Goal: Task Accomplishment & Management: Use online tool/utility

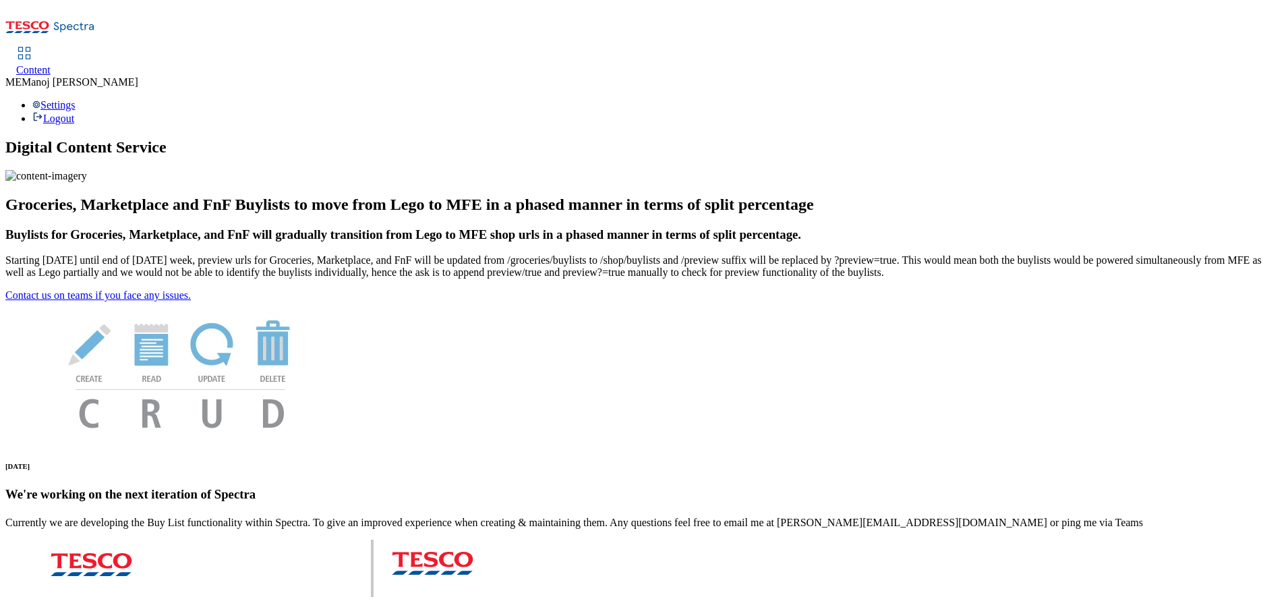
click at [51, 64] on div "Content" at bounding box center [33, 70] width 34 height 12
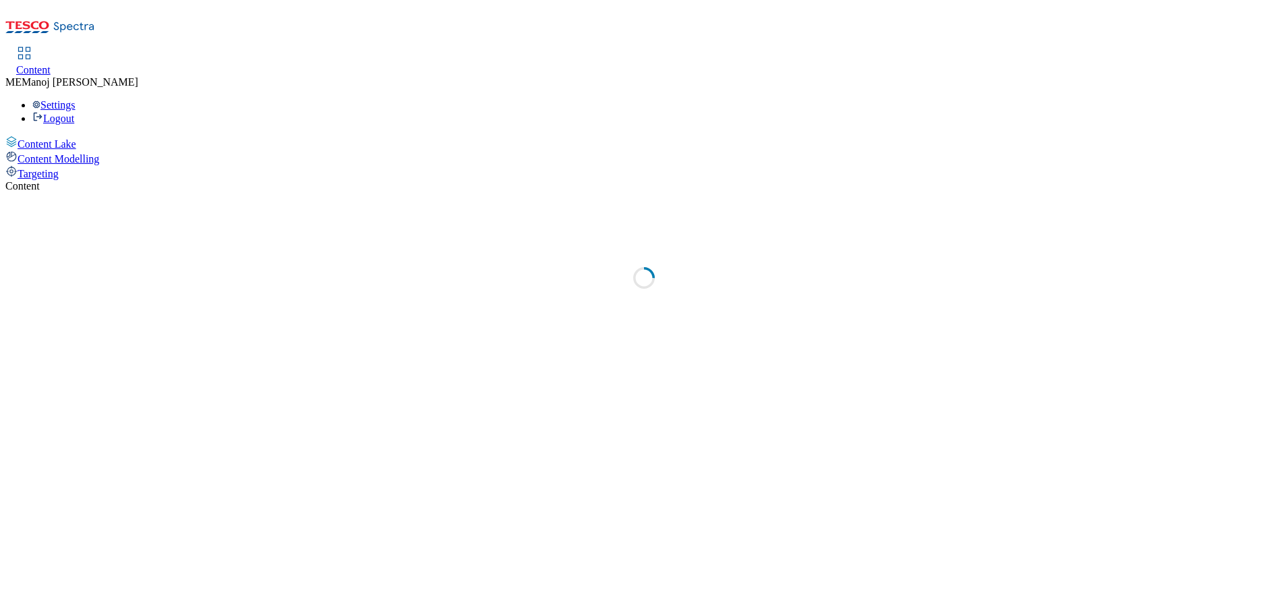
select select "ighs-sk"
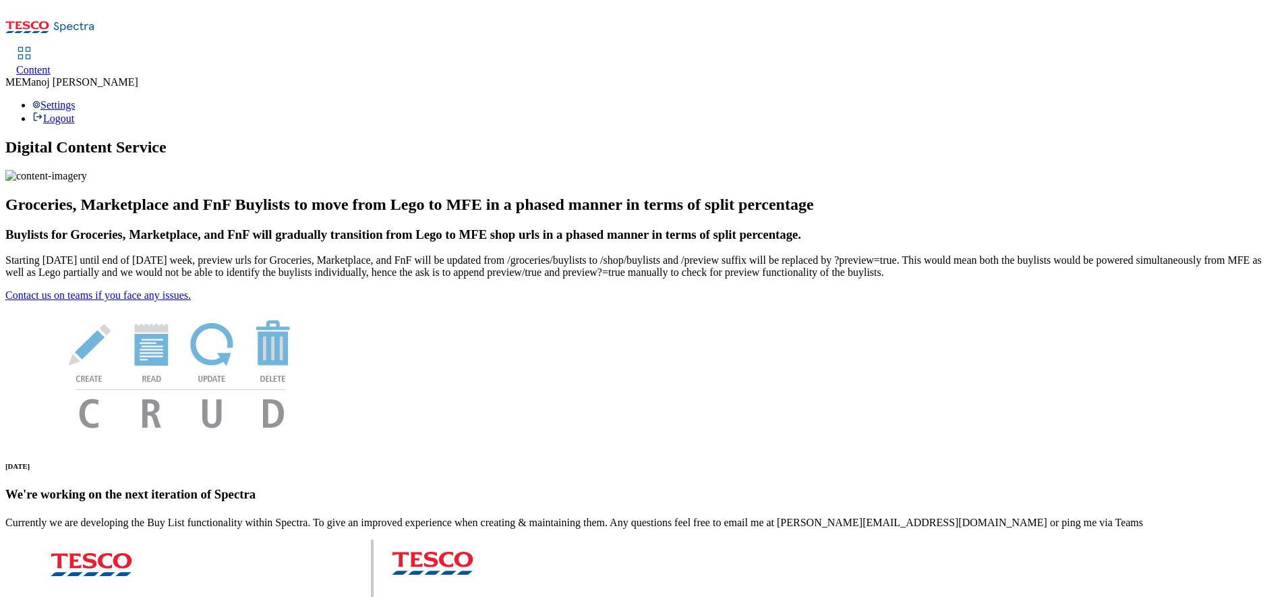
click at [51, 64] on span "Content" at bounding box center [33, 69] width 34 height 11
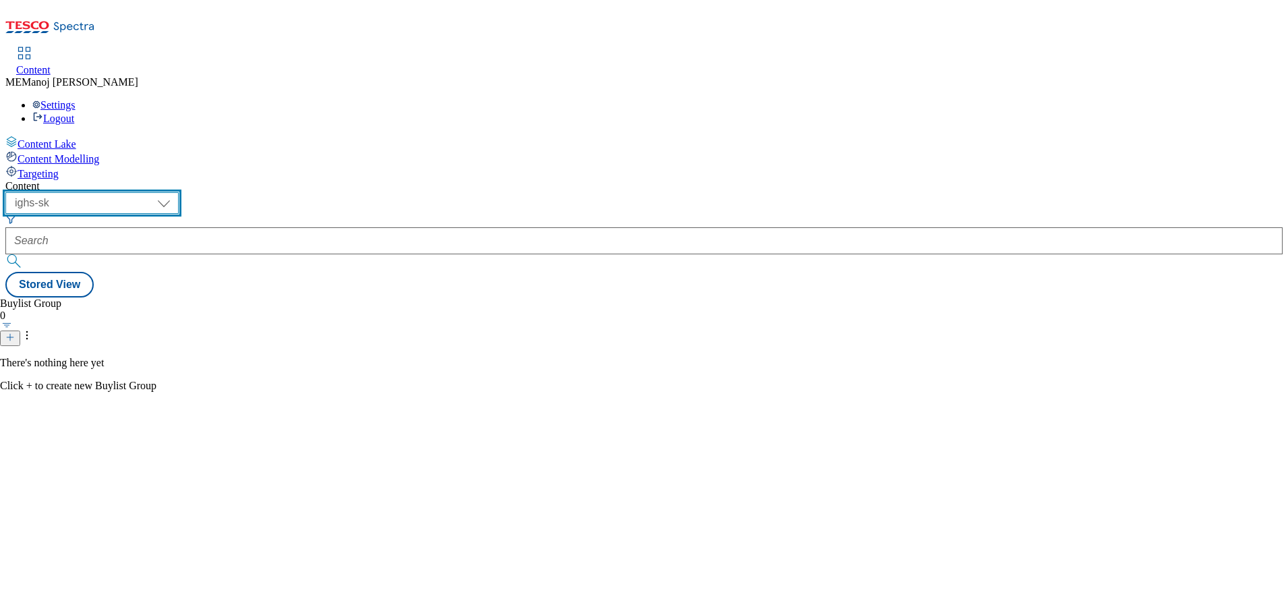
click at [179, 192] on select "ghs-roi ghs-uk ighs-cz ighs-hu ighs-sk" at bounding box center [91, 203] width 173 height 22
select select "ghs-roi"
click at [175, 192] on select "ghs-roi ghs-uk ighs-cz ighs-hu ighs-sk" at bounding box center [91, 203] width 173 height 22
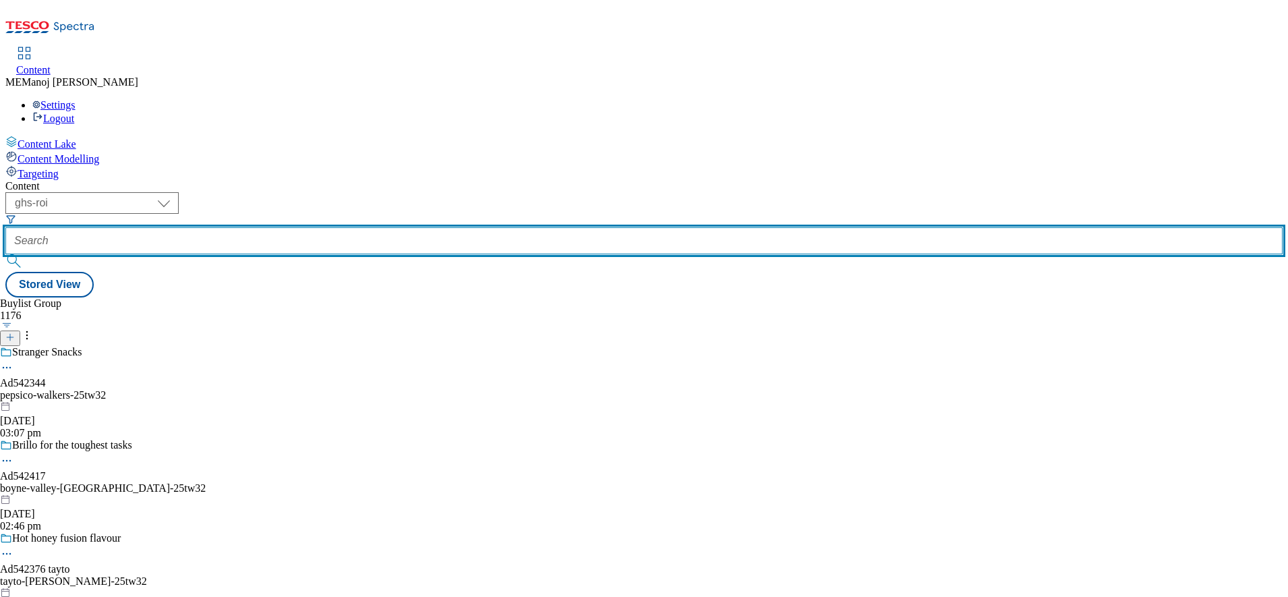
click at [300, 227] on input "text" at bounding box center [644, 240] width 1278 height 27
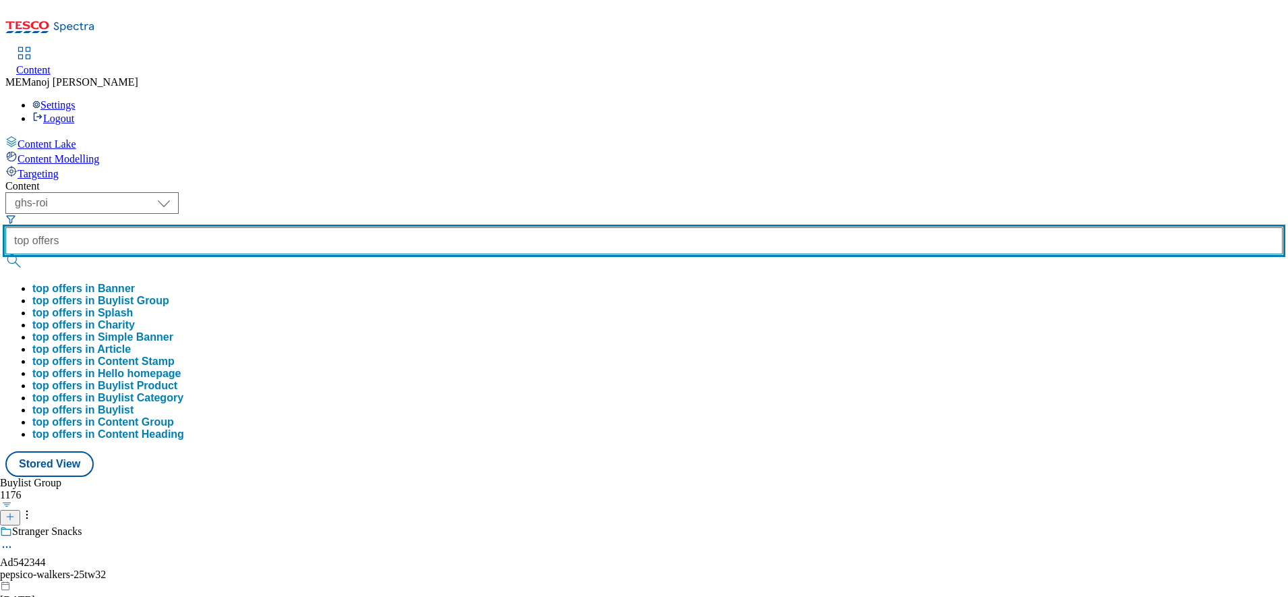
type input "top offers"
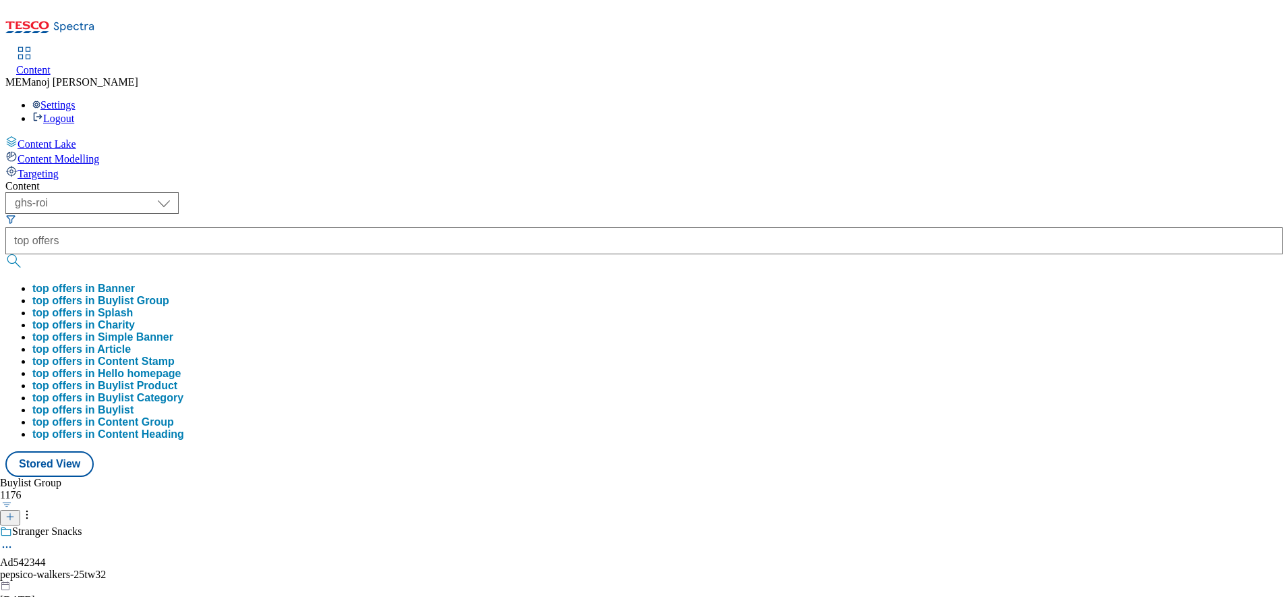
click at [169, 295] on button "top offers in Buylist Group" at bounding box center [100, 301] width 137 height 12
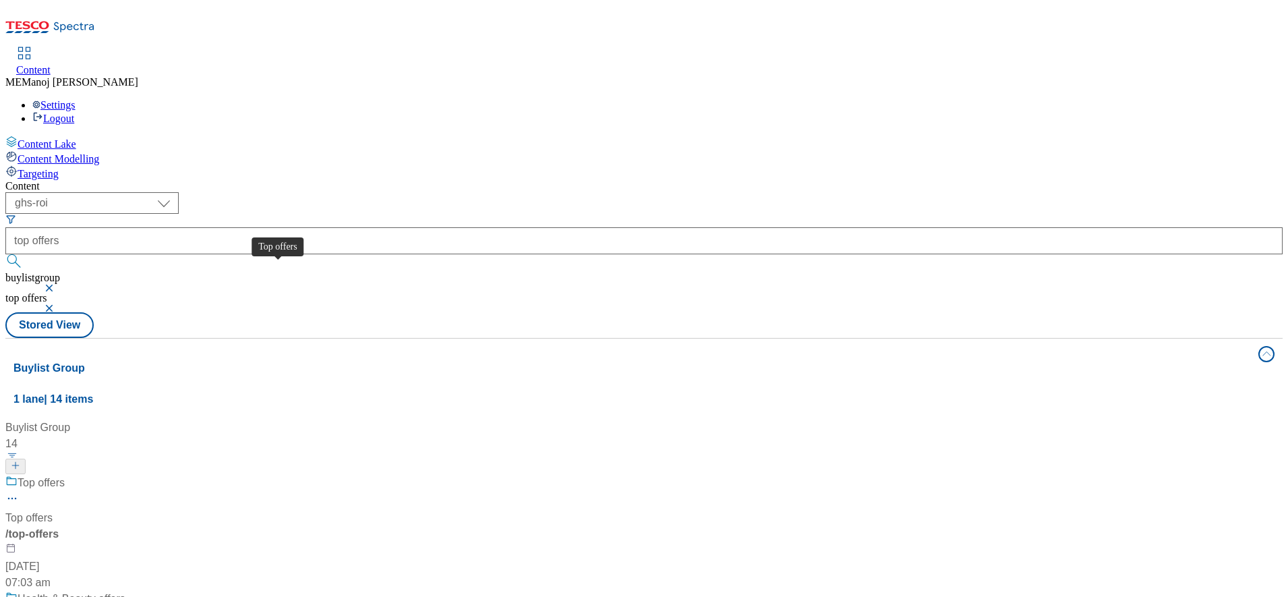
click at [65, 475] on div "Top offers" at bounding box center [41, 483] width 47 height 16
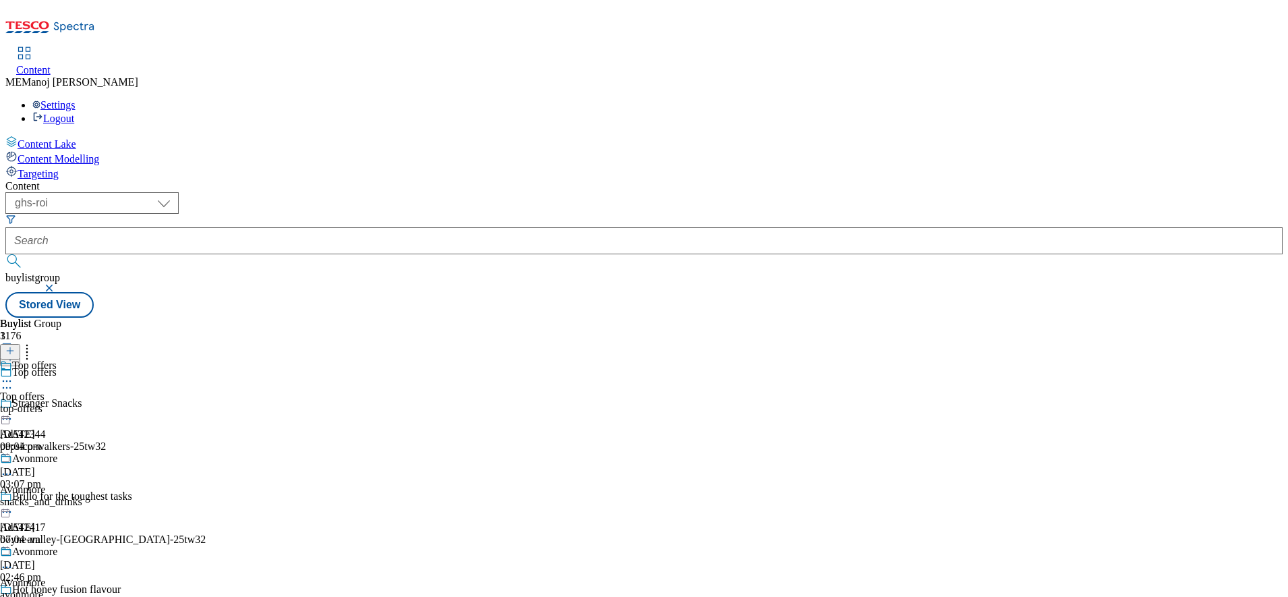
click at [13, 374] on icon at bounding box center [6, 380] width 13 height 13
click at [57, 360] on div "Top offers" at bounding box center [34, 366] width 45 height 12
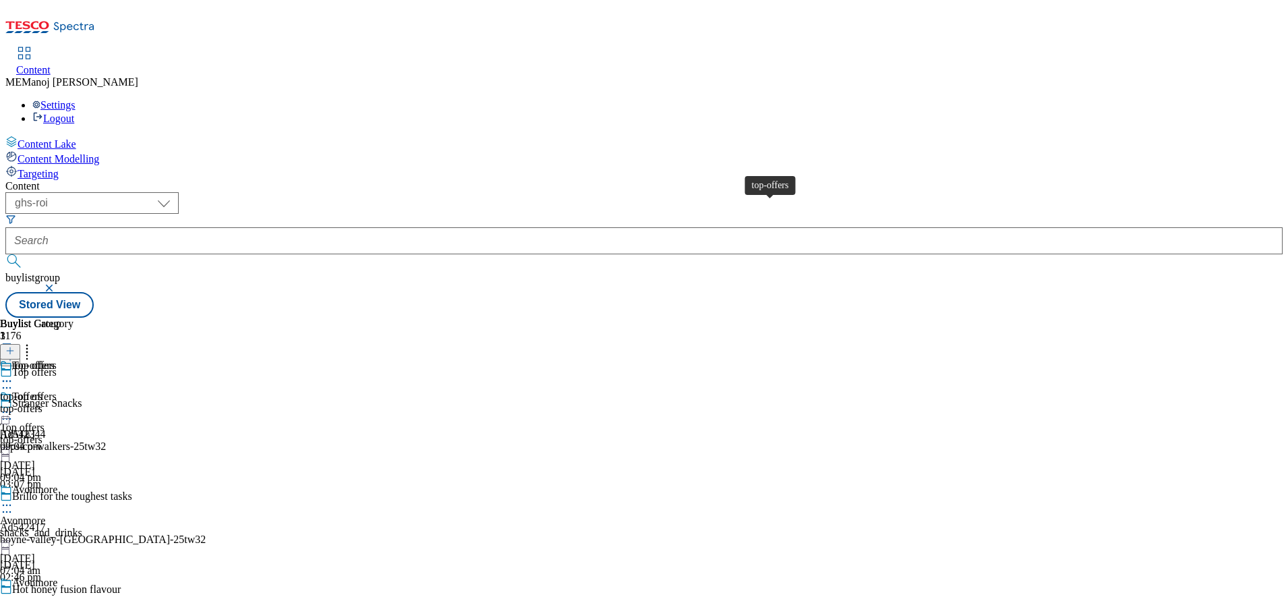
click at [55, 360] on div "top-offers" at bounding box center [33, 366] width 42 height 12
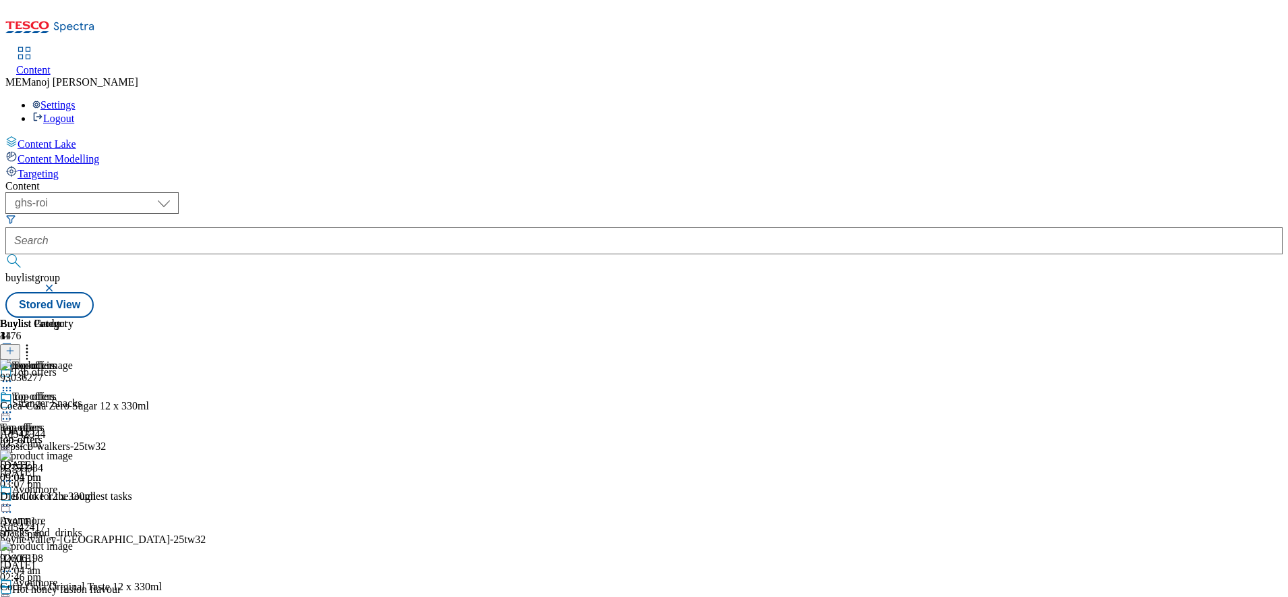
click at [34, 342] on icon at bounding box center [26, 348] width 13 height 13
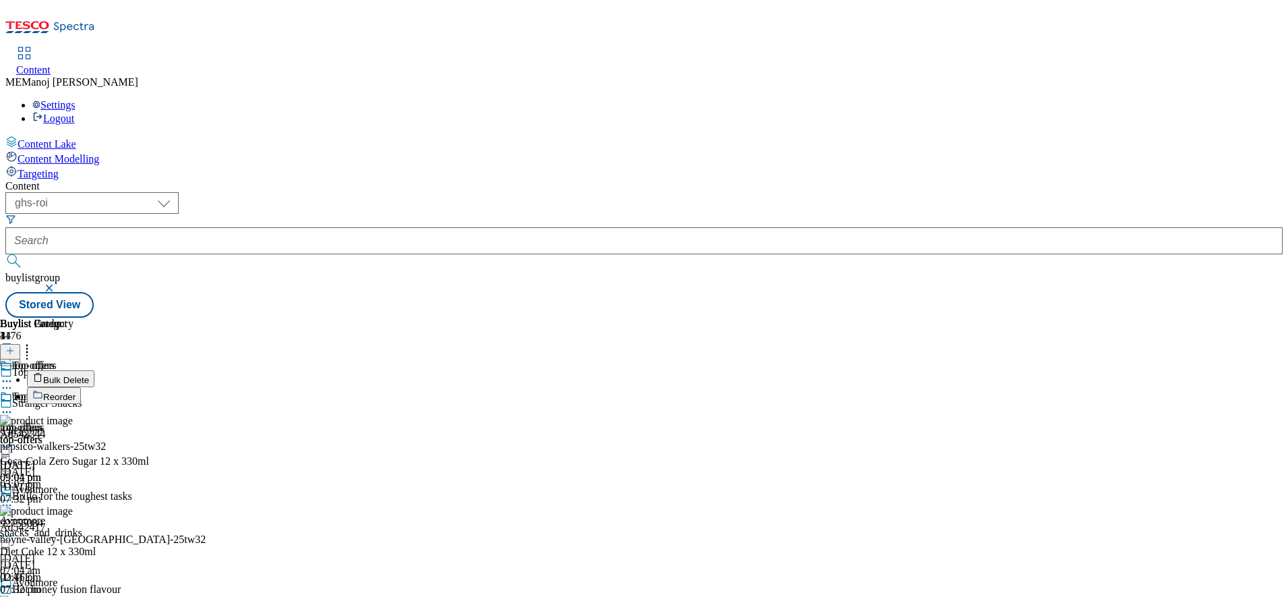
click at [330, 370] on li "Bulk Delete" at bounding box center [178, 378] width 303 height 17
click at [89, 375] on span "Bulk Delete" at bounding box center [66, 380] width 46 height 10
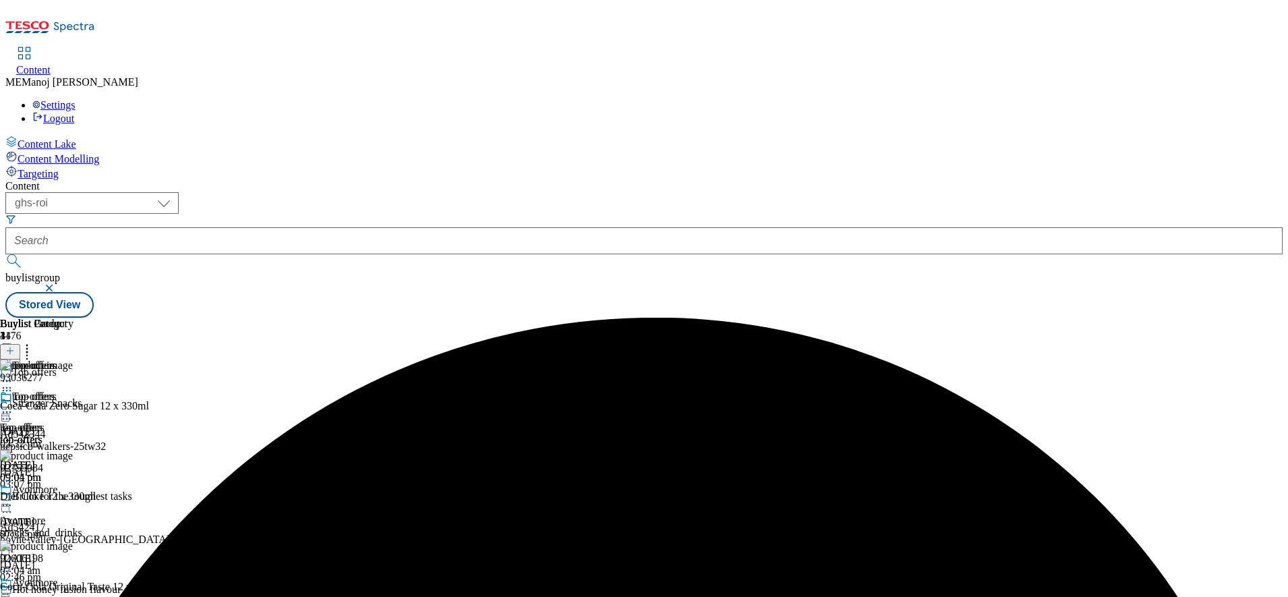
click at [13, 405] on icon at bounding box center [6, 411] width 13 height 13
click at [85, 560] on span "Un-publish" at bounding box center [63, 565] width 43 height 10
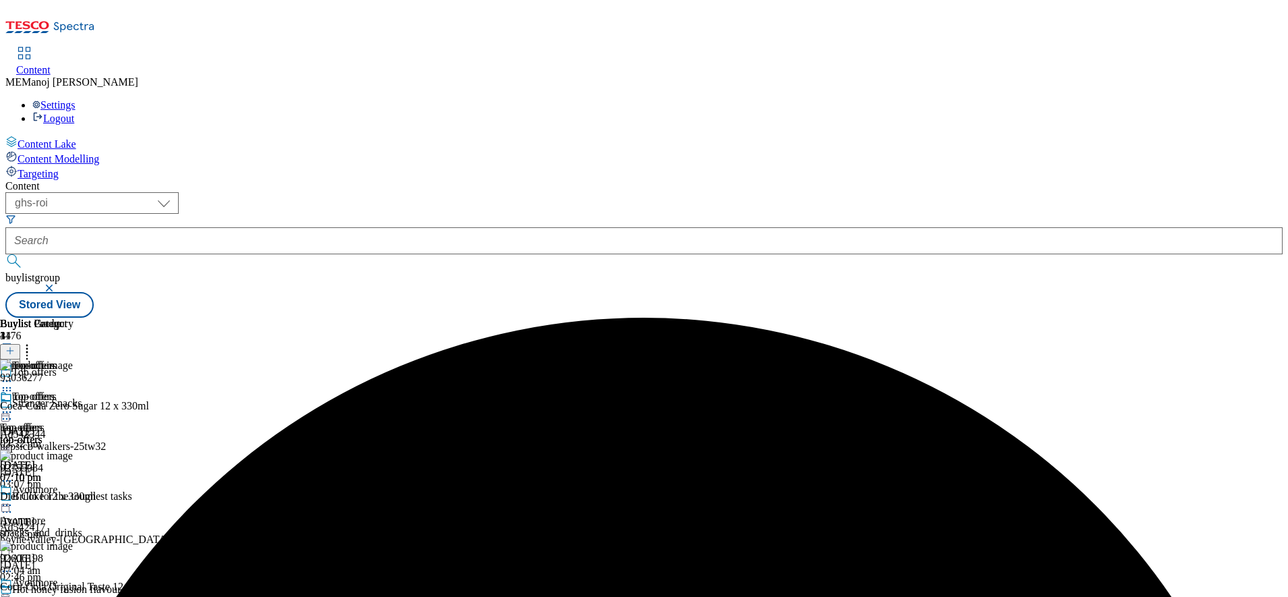
click at [13, 405] on icon at bounding box center [6, 411] width 13 height 13
click at [87, 513] on span "Un-preview" at bounding box center [64, 518] width 45 height 10
click at [13, 405] on icon at bounding box center [6, 411] width 13 height 13
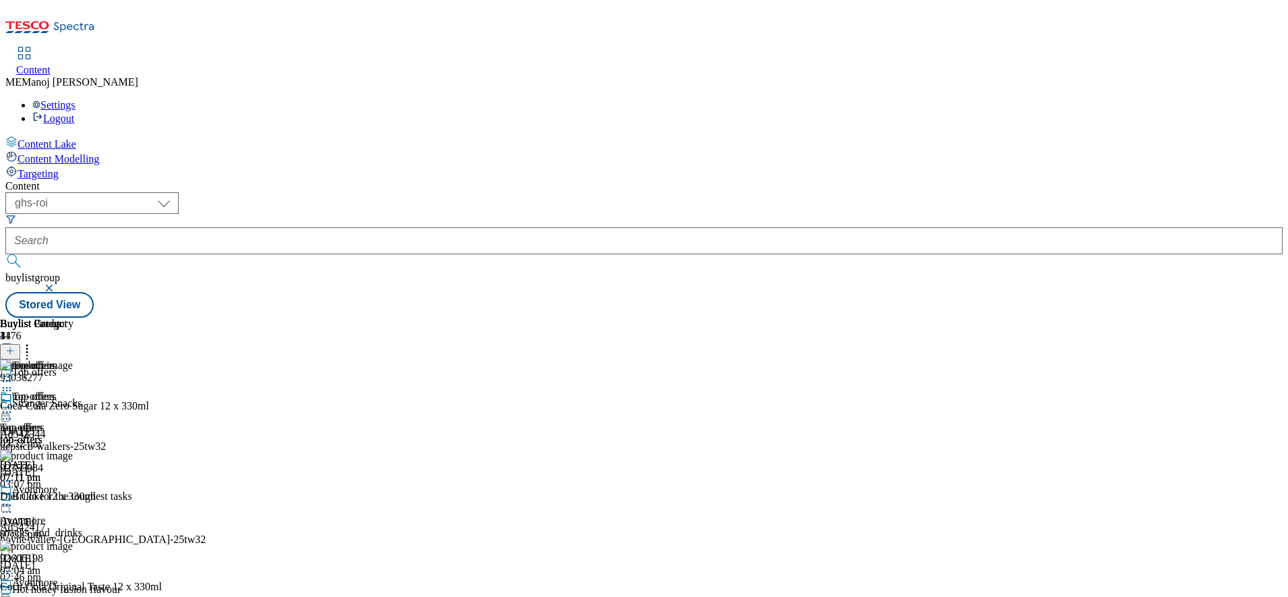
click at [74, 391] on div "top-offers top-offers top-offers 30 Sept 2025 07:11 pm" at bounding box center [37, 437] width 74 height 93
click at [13, 405] on icon at bounding box center [6, 411] width 13 height 13
click at [34, 342] on icon at bounding box center [26, 348] width 13 height 13
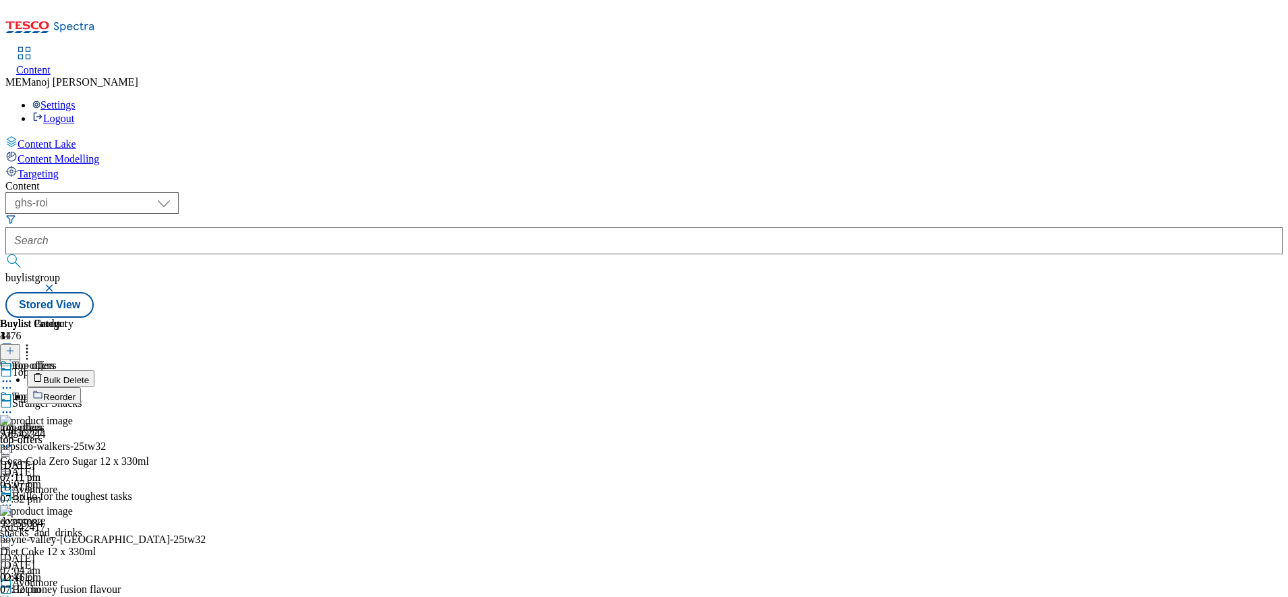
click at [76, 392] on span "Reorder" at bounding box center [59, 397] width 32 height 10
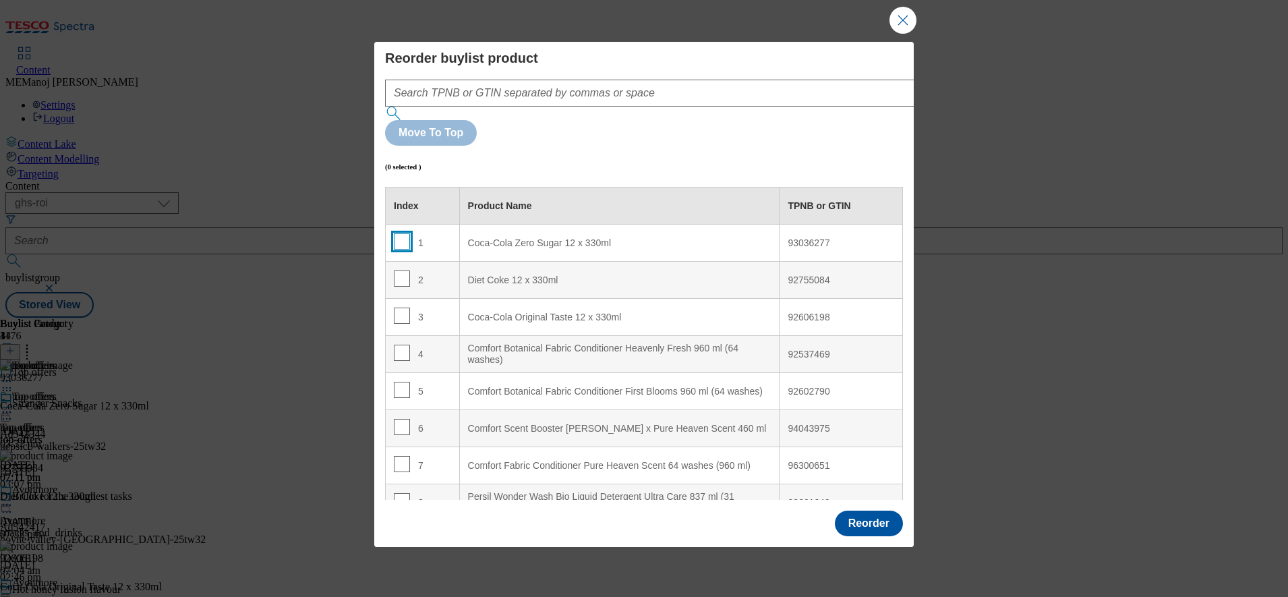
click at [403, 233] on input "Modal" at bounding box center [402, 241] width 16 height 16
checkbox input "true"
click at [904, 34] on button "Close Modal" at bounding box center [903, 20] width 27 height 27
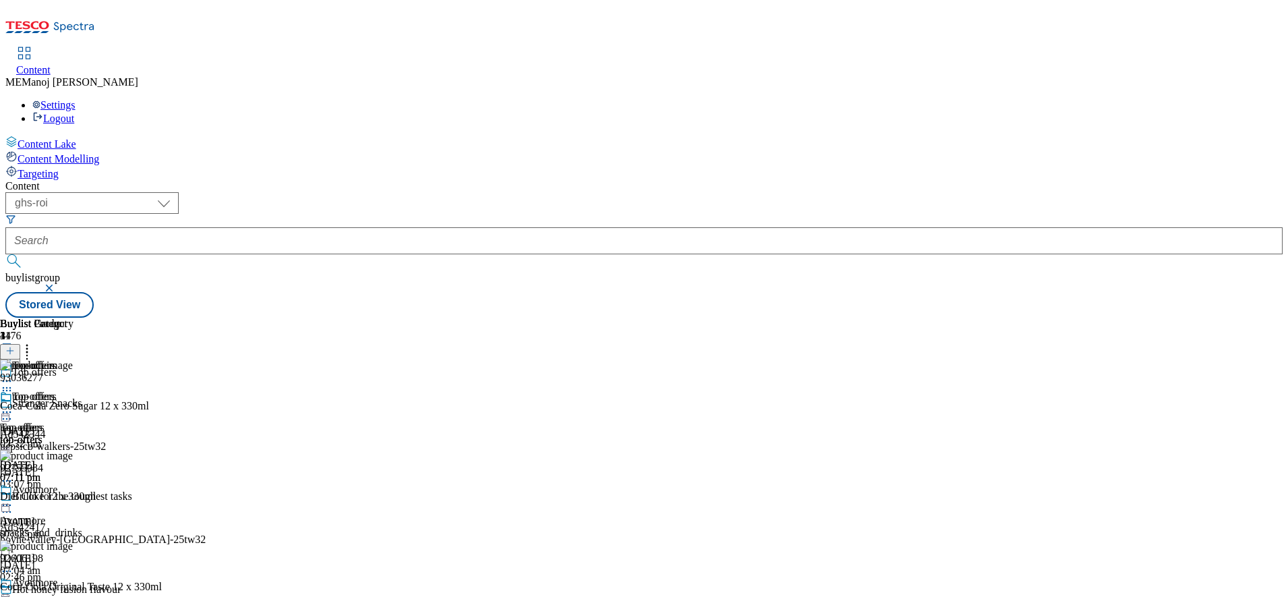
click at [34, 342] on icon at bounding box center [26, 348] width 13 height 13
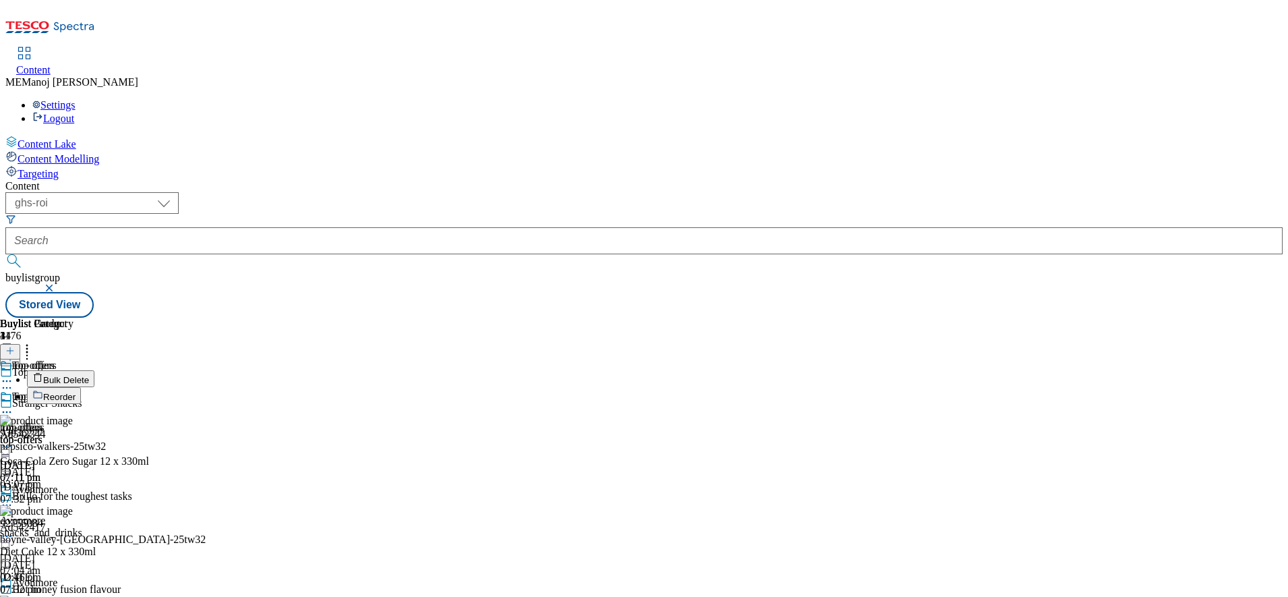
click at [94, 370] on button "Bulk Delete" at bounding box center [60, 378] width 67 height 17
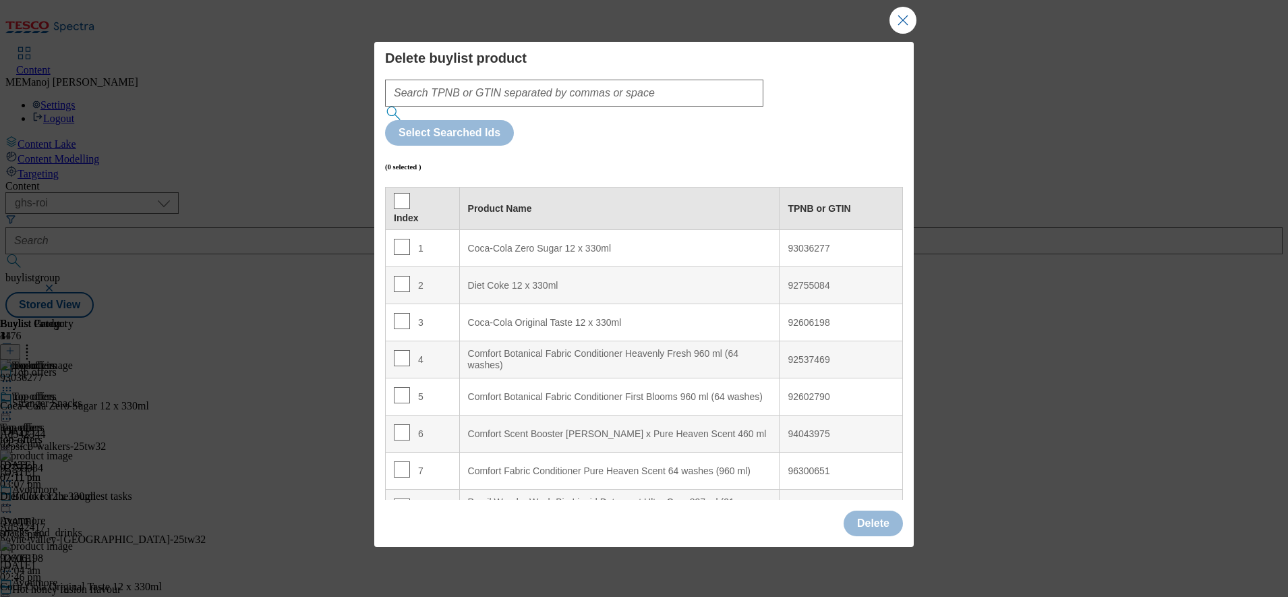
click at [400, 188] on th "Index" at bounding box center [423, 209] width 74 height 42
click at [401, 193] on input "Modal" at bounding box center [402, 201] width 16 height 16
checkbox input "true"
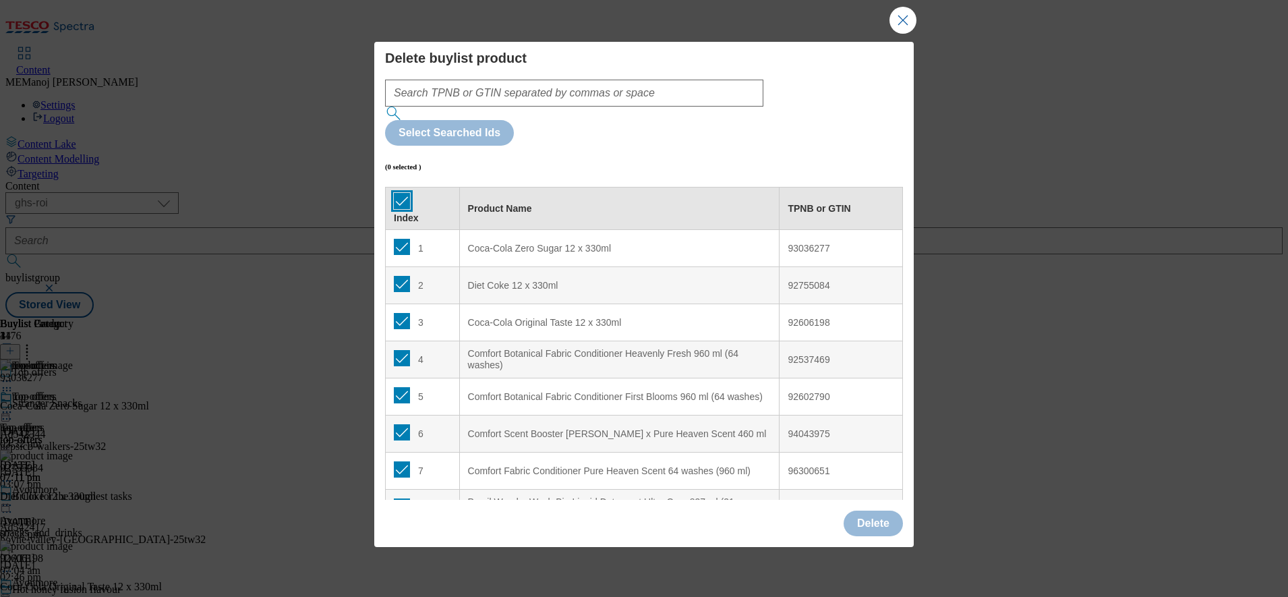
checkbox input "true"
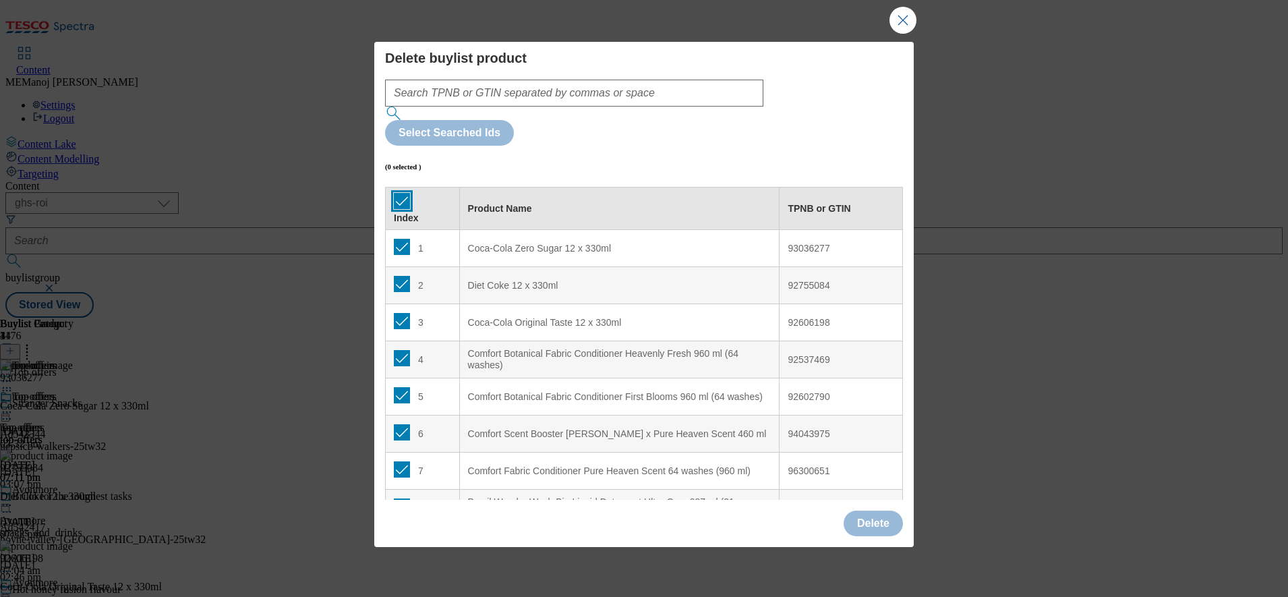
checkbox input "true"
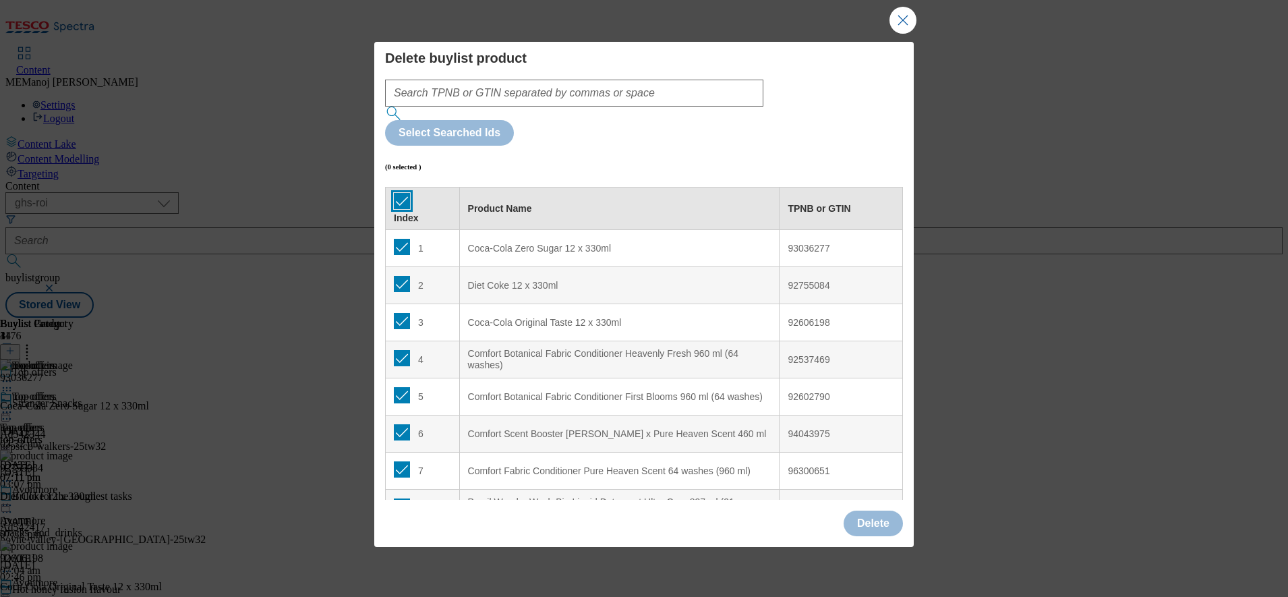
checkbox input "true"
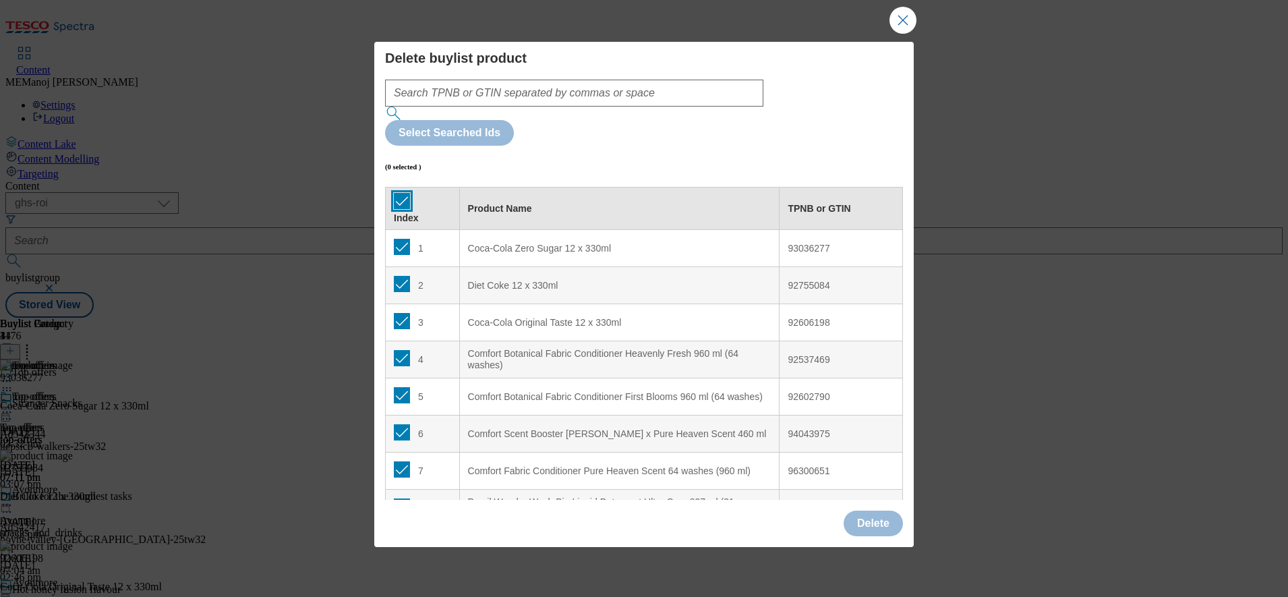
checkbox input "true"
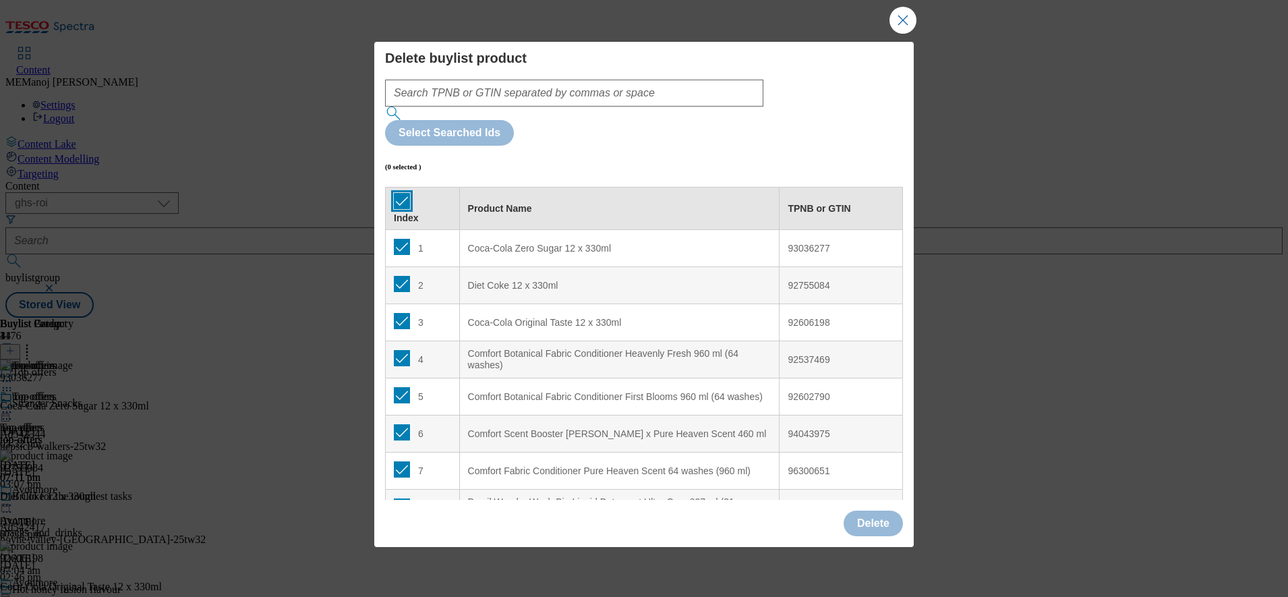
checkbox input "true"
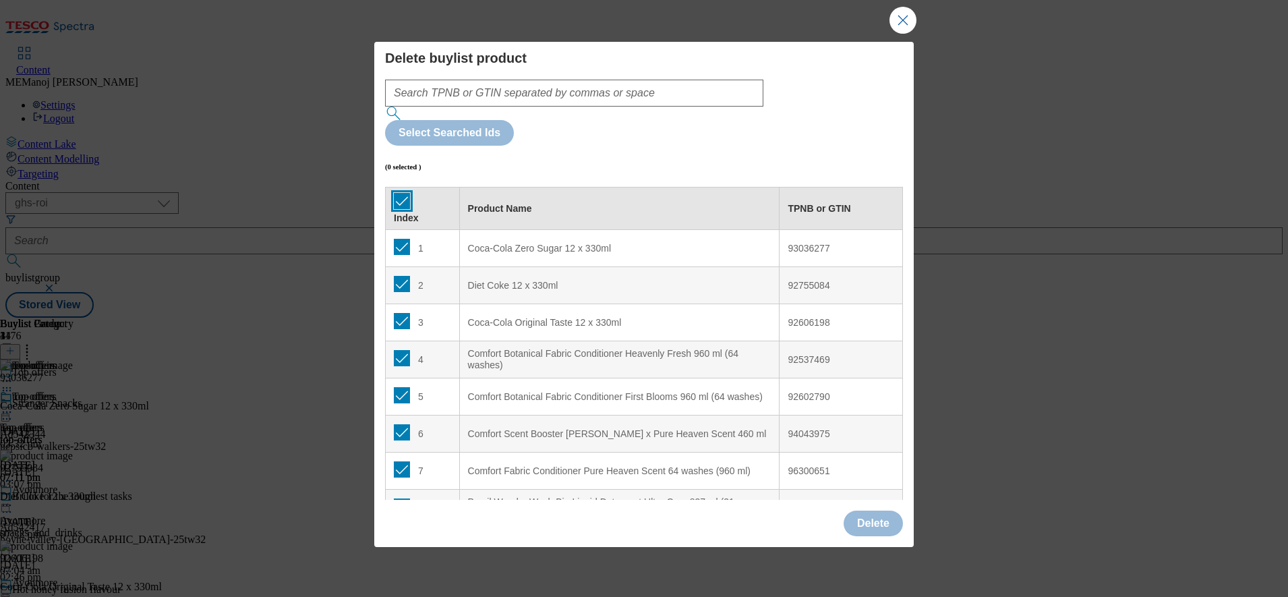
checkbox input "true"
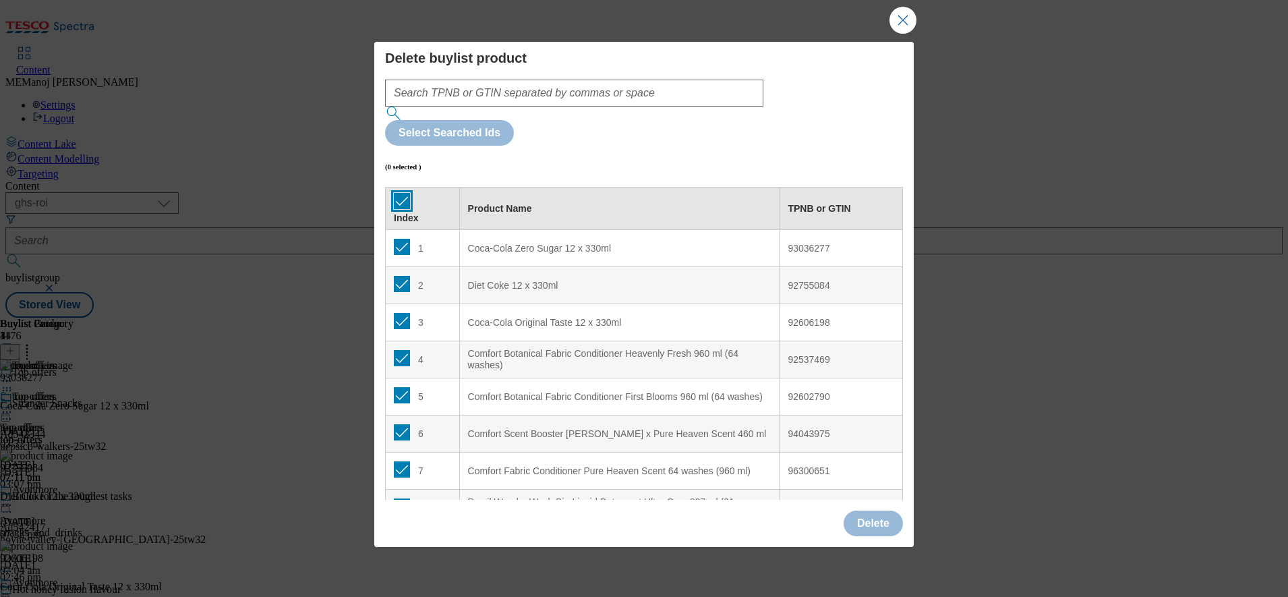
checkbox input "true"
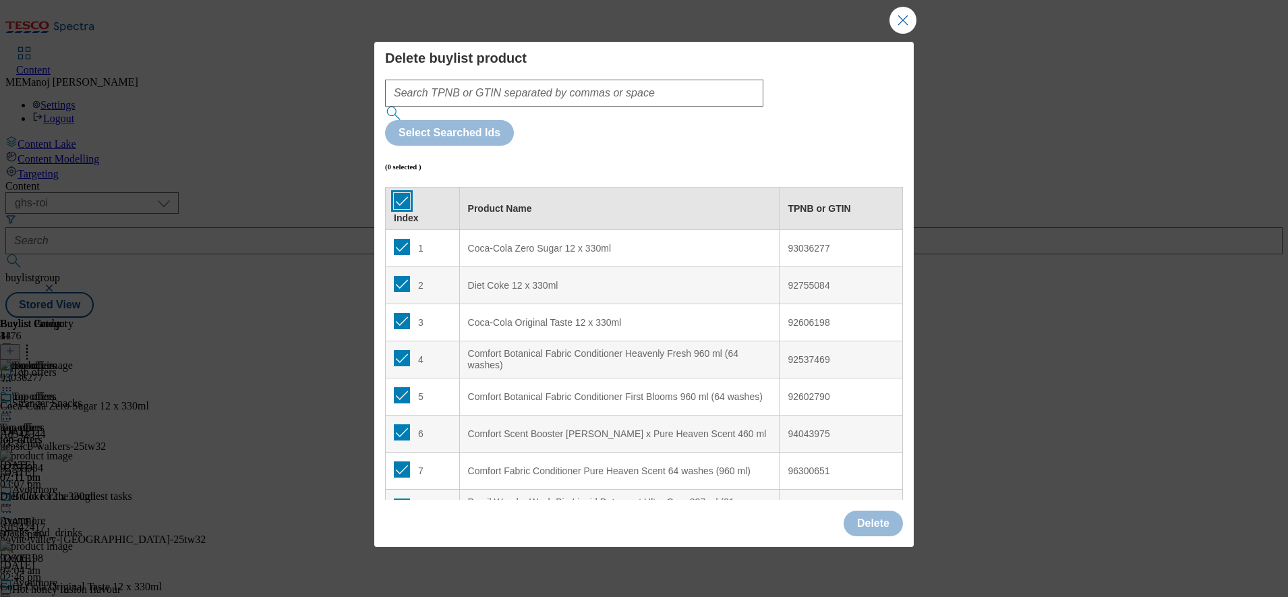
checkbox input "true"
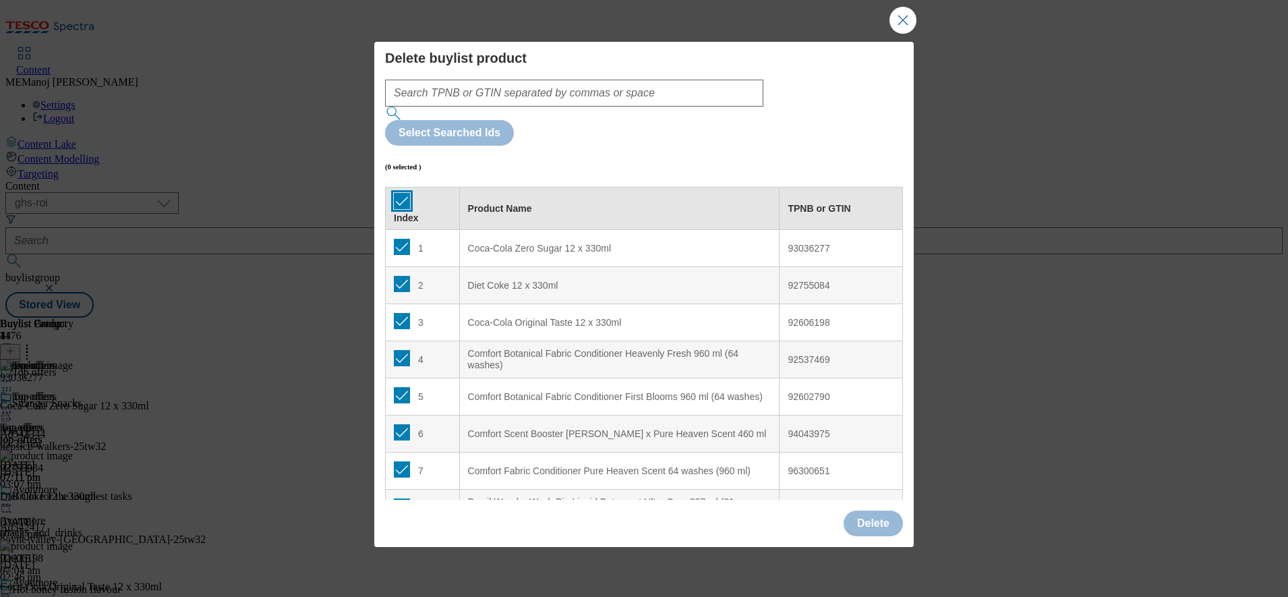
checkbox input "true"
click at [401, 239] on input "Modal" at bounding box center [402, 247] width 16 height 16
checkbox input "false"
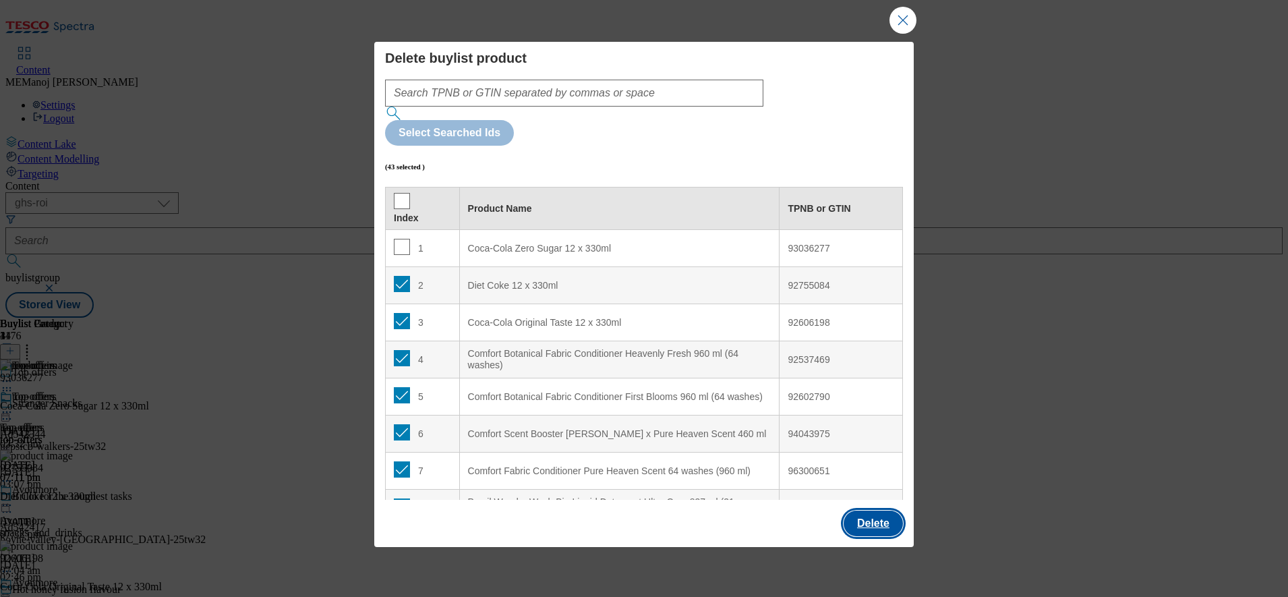
click at [874, 511] on button "Delete" at bounding box center [873, 524] width 59 height 26
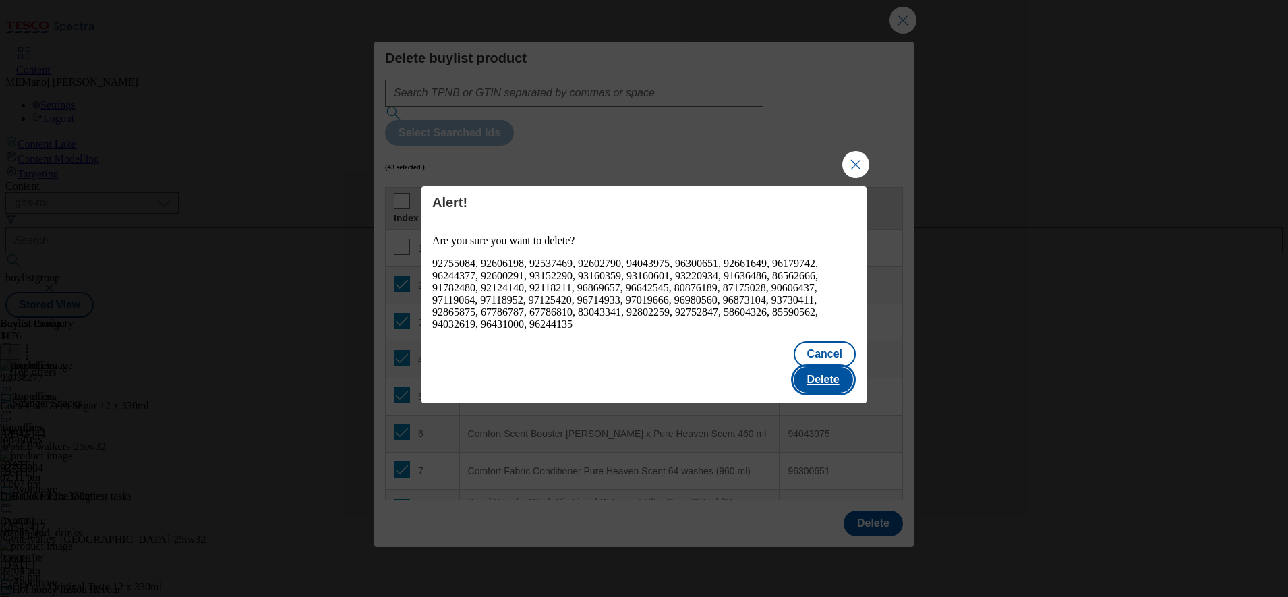
click at [835, 372] on button "Delete" at bounding box center [823, 380] width 59 height 26
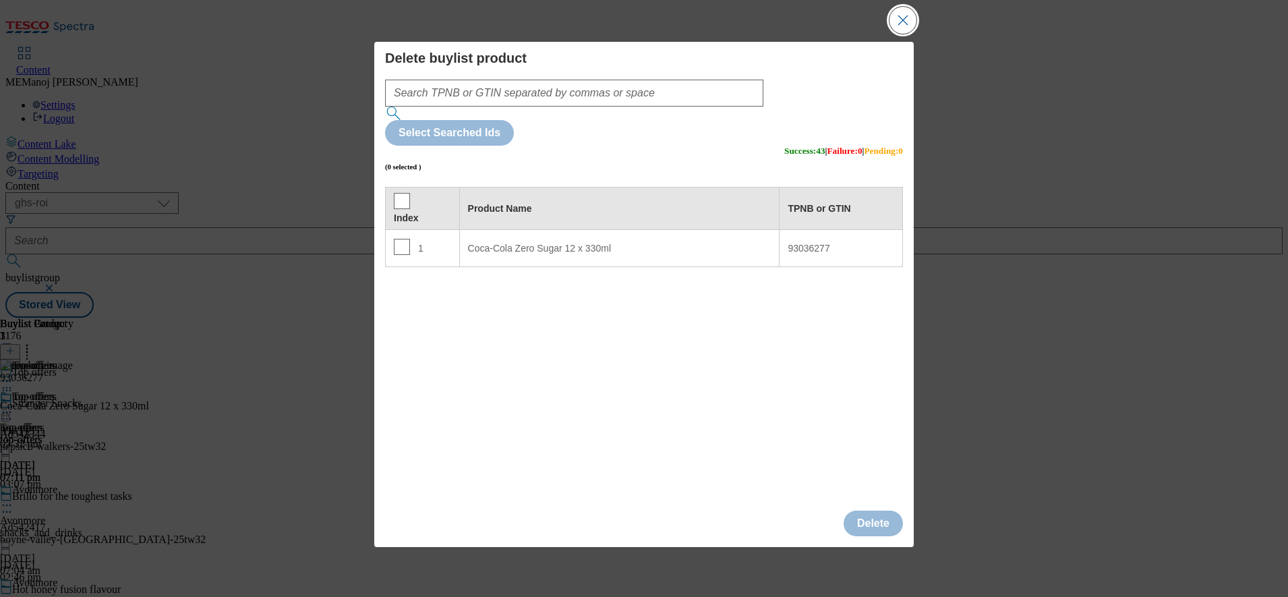
click at [905, 34] on button "Close Modal" at bounding box center [903, 20] width 27 height 27
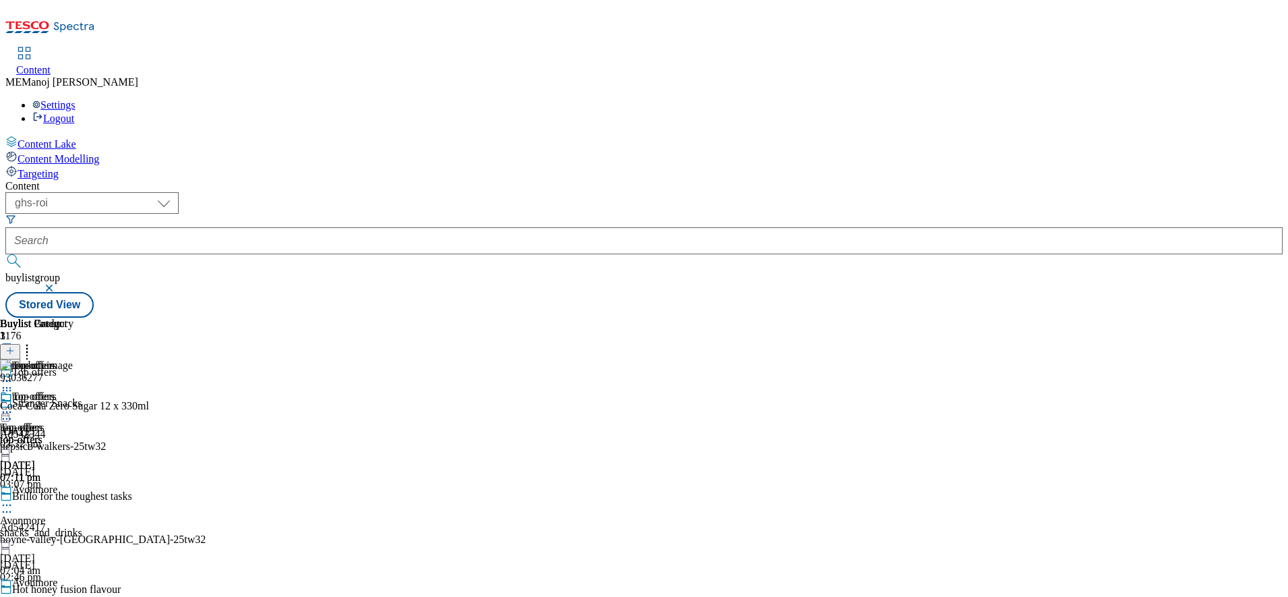
click at [15, 346] on icon at bounding box center [9, 350] width 9 height 9
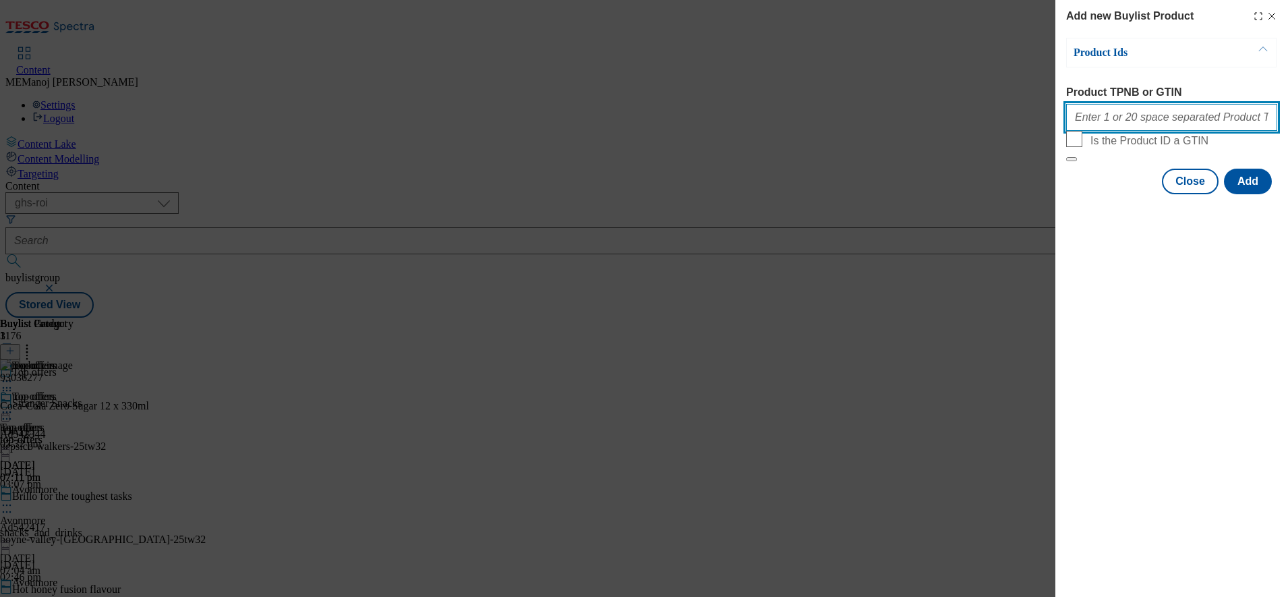
click at [1189, 120] on input "Product TPNB or GTIN" at bounding box center [1171, 117] width 211 height 27
paste input "92977132 93658324 96097216 94042636 93884482 93887006 96981638 93274461 9286094…"
type input "92977132 93658324 96097216 94042636 93884482 93887006 96981638 93274461 9286094…"
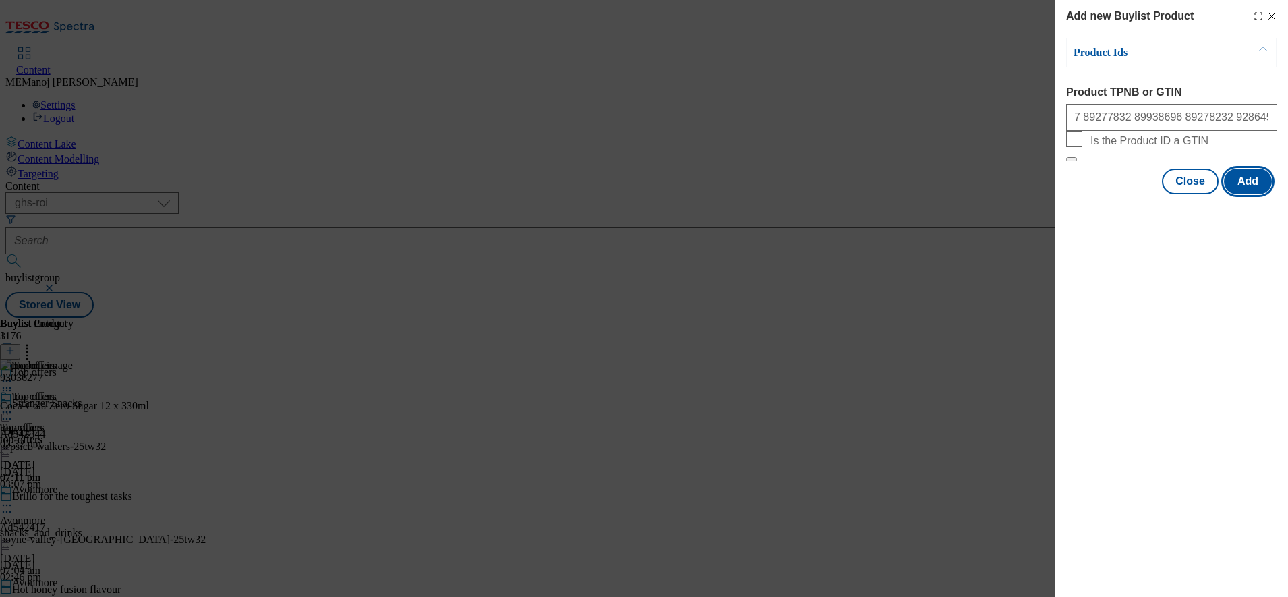
scroll to position [0, 0]
click at [1248, 194] on button "Add" at bounding box center [1248, 182] width 48 height 26
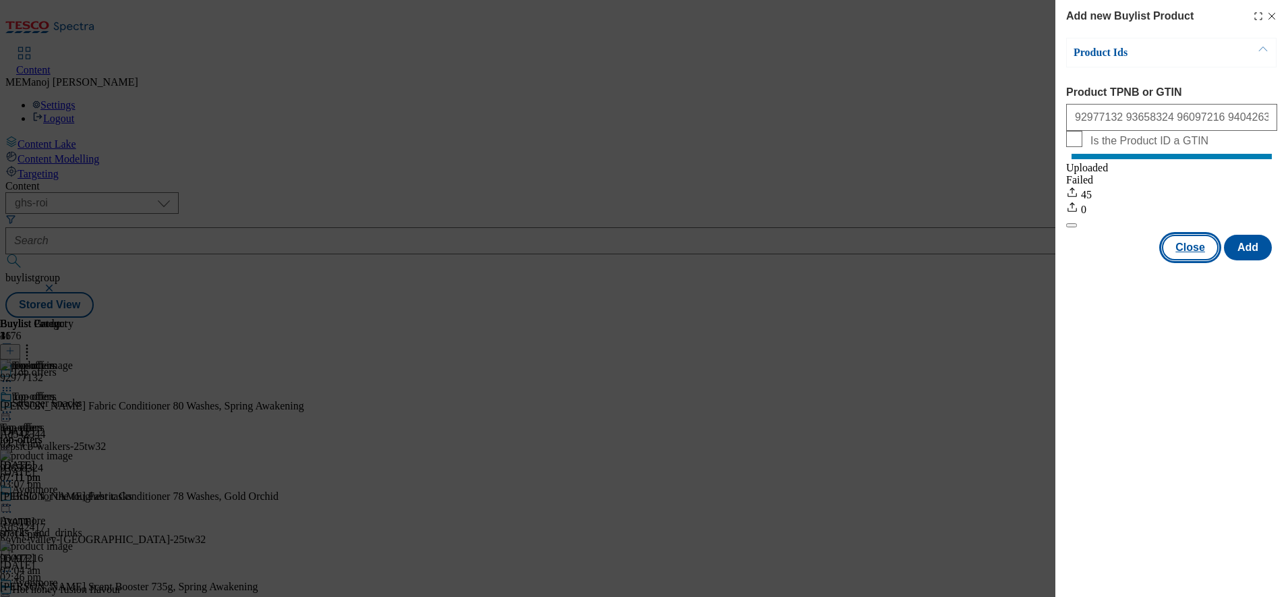
click at [1210, 256] on button "Close" at bounding box center [1190, 248] width 57 height 26
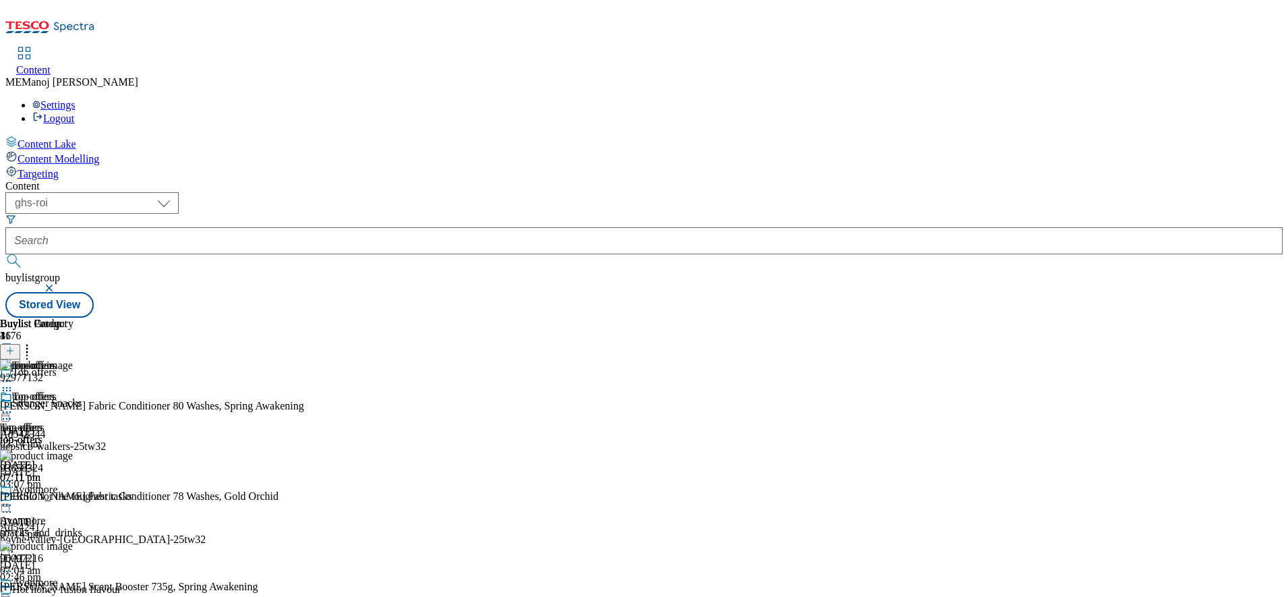
click at [34, 342] on icon at bounding box center [26, 348] width 13 height 13
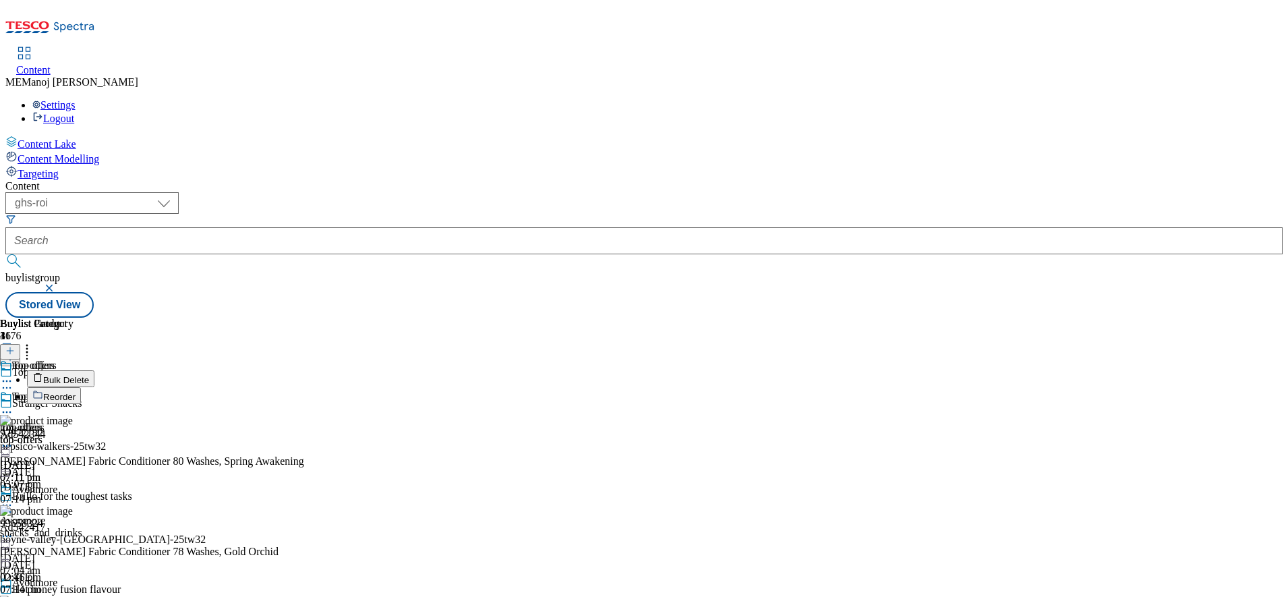
click at [89, 375] on span "Bulk Delete" at bounding box center [66, 380] width 46 height 10
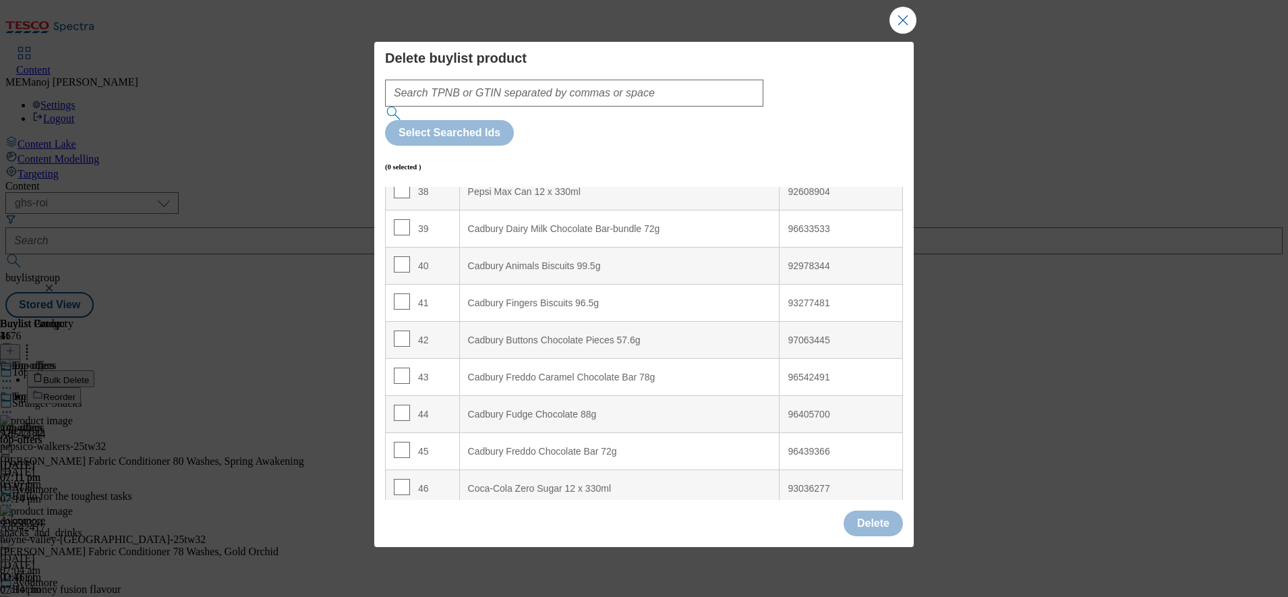
scroll to position [1431, 0]
click at [397, 477] on input "Modal" at bounding box center [402, 485] width 16 height 16
checkbox input "true"
click at [870, 511] on button "Delete" at bounding box center [873, 524] width 59 height 26
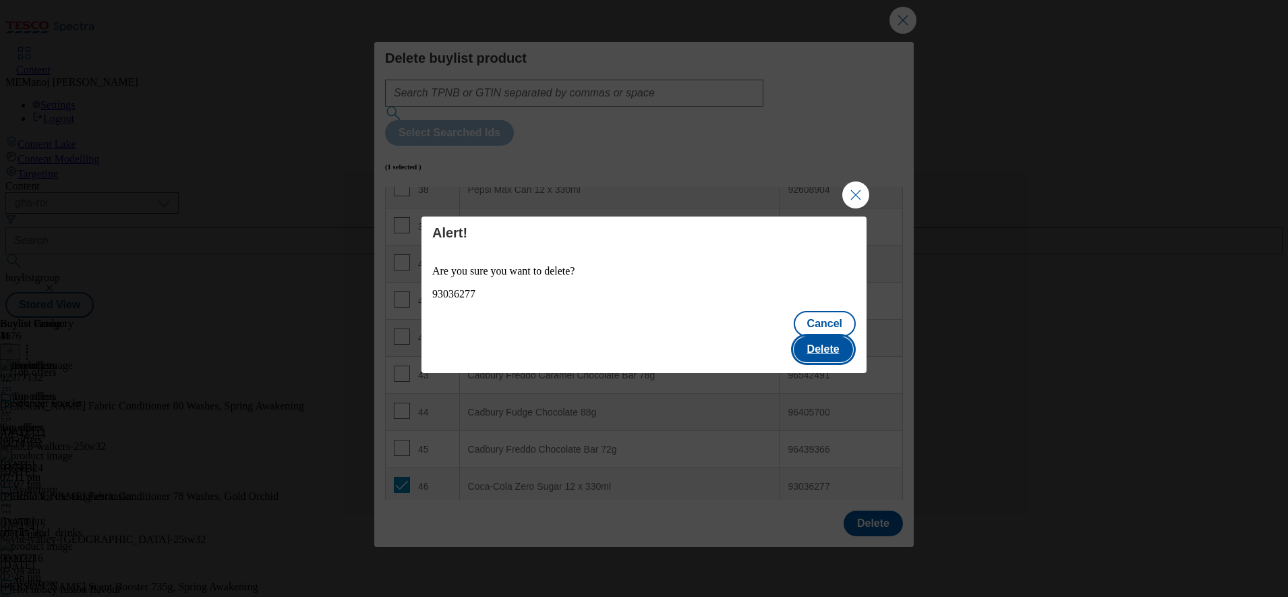
click at [827, 337] on button "Delete" at bounding box center [823, 350] width 59 height 26
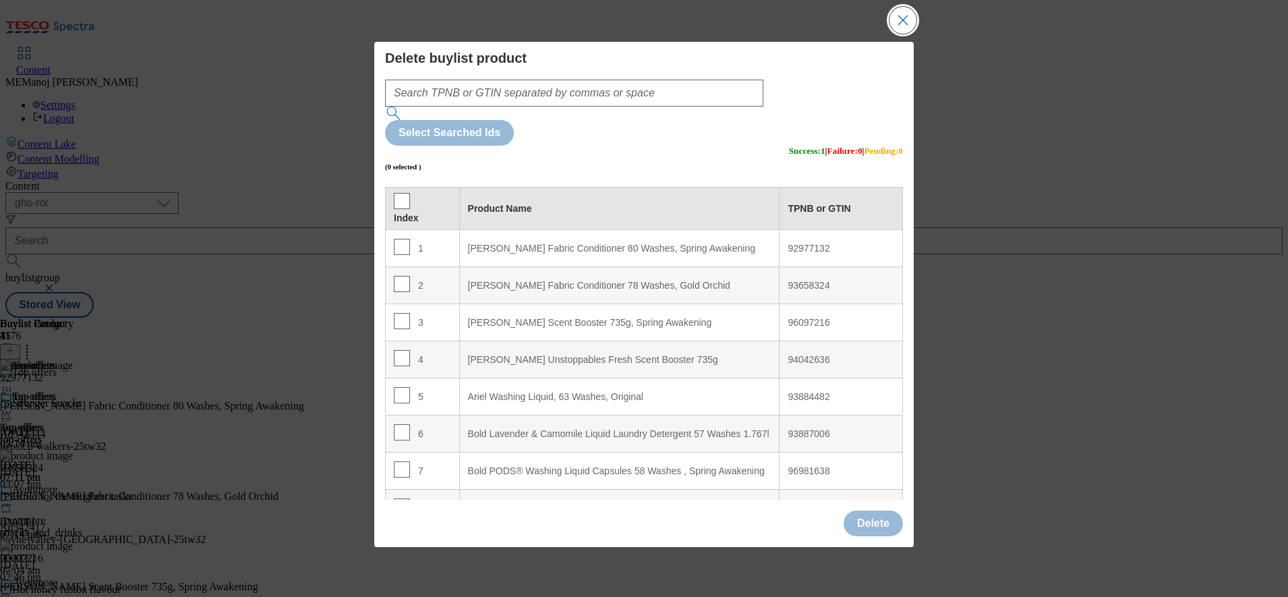
click at [902, 34] on button "Close Modal" at bounding box center [903, 20] width 27 height 27
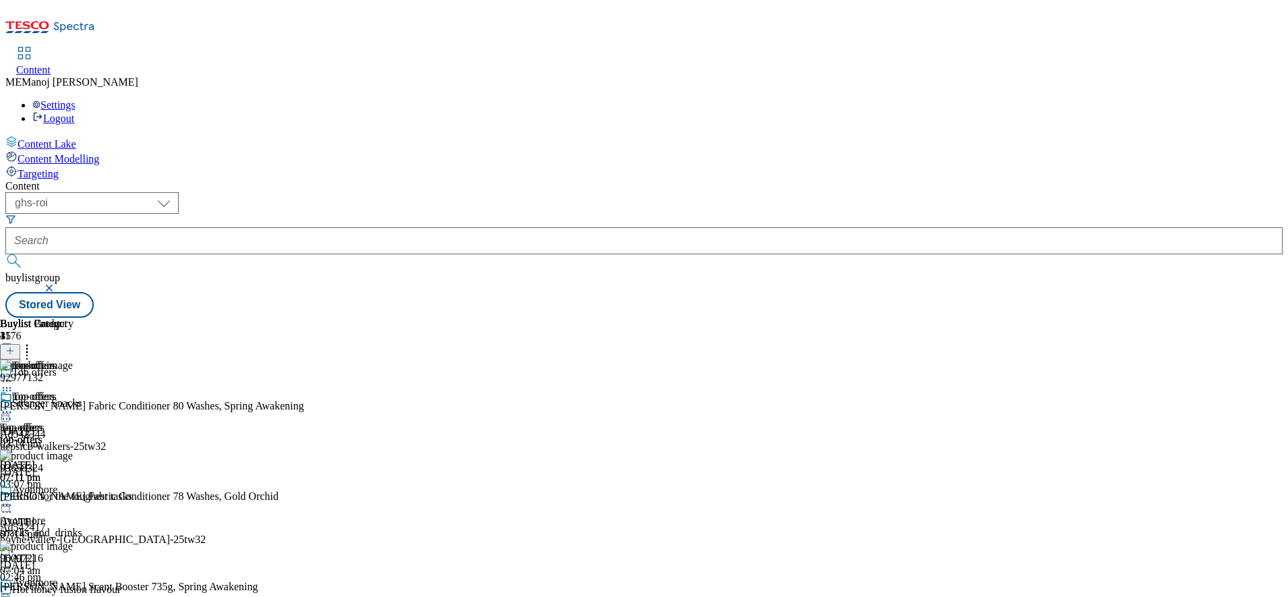
click at [13, 405] on icon at bounding box center [6, 411] width 13 height 13
click at [74, 498] on span "Preview" at bounding box center [58, 503] width 32 height 10
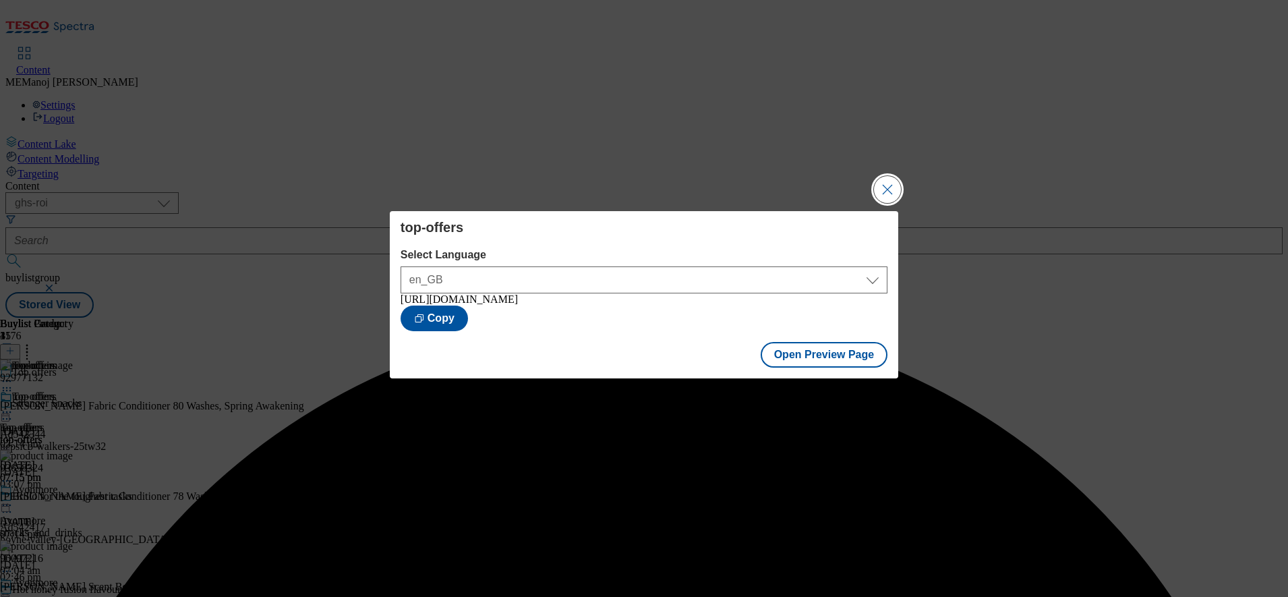
click at [884, 194] on button "Close Modal" at bounding box center [887, 189] width 27 height 27
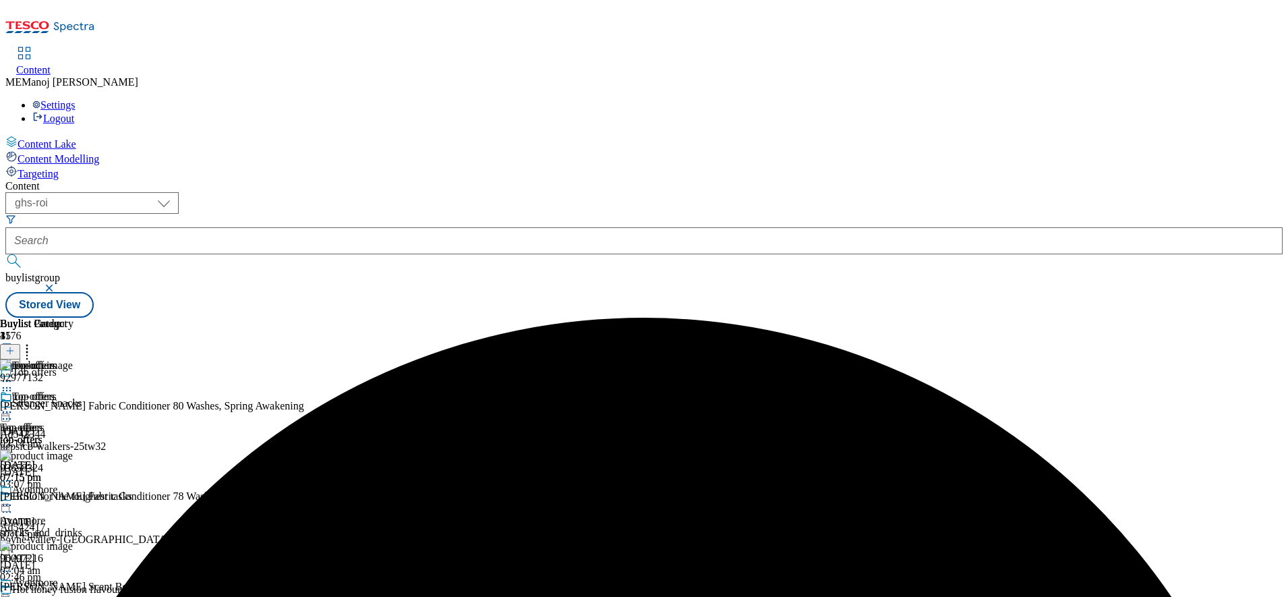
click at [13, 405] on icon at bounding box center [6, 411] width 13 height 13
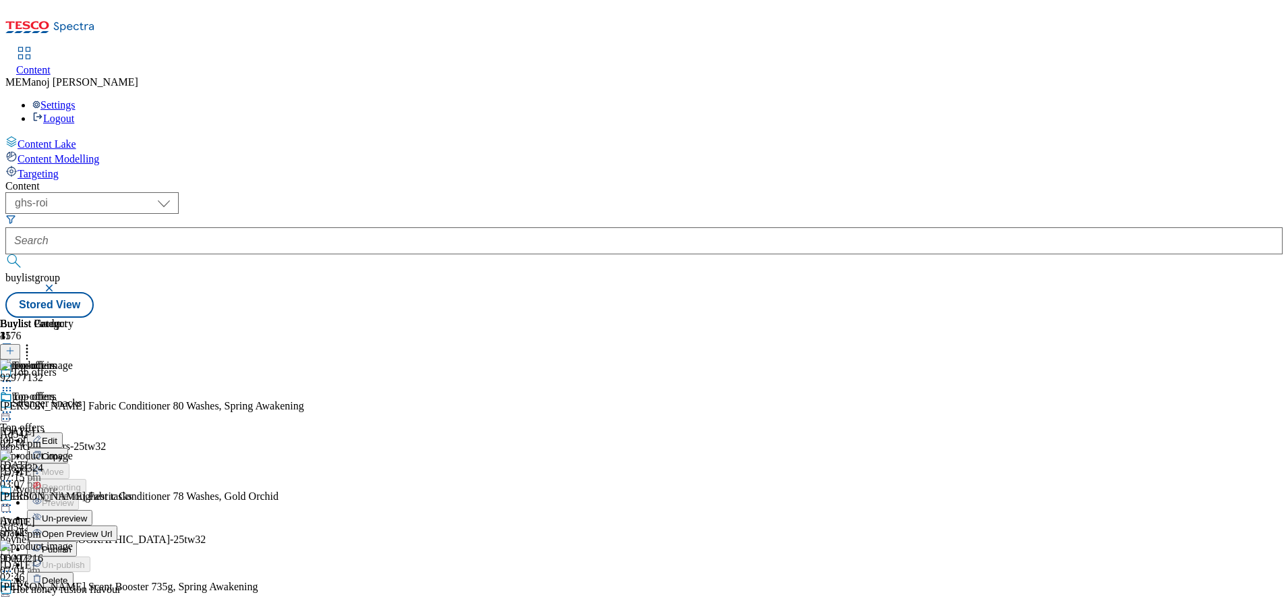
click at [72, 544] on span "Publish" at bounding box center [57, 549] width 30 height 10
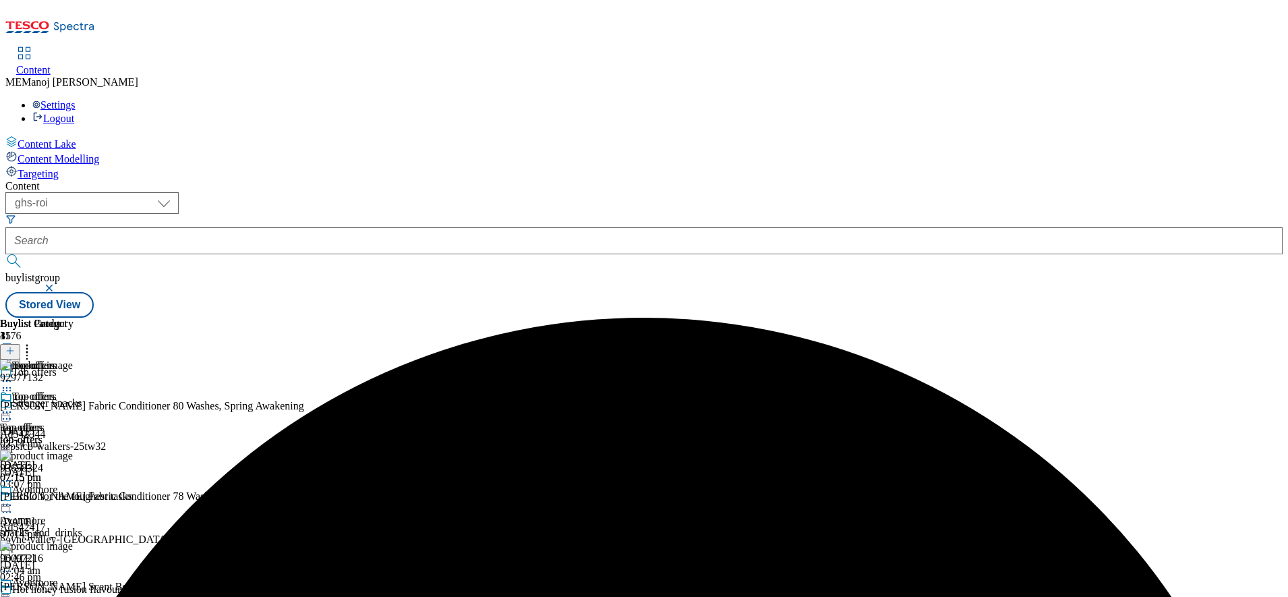
click at [13, 405] on icon at bounding box center [6, 411] width 13 height 13
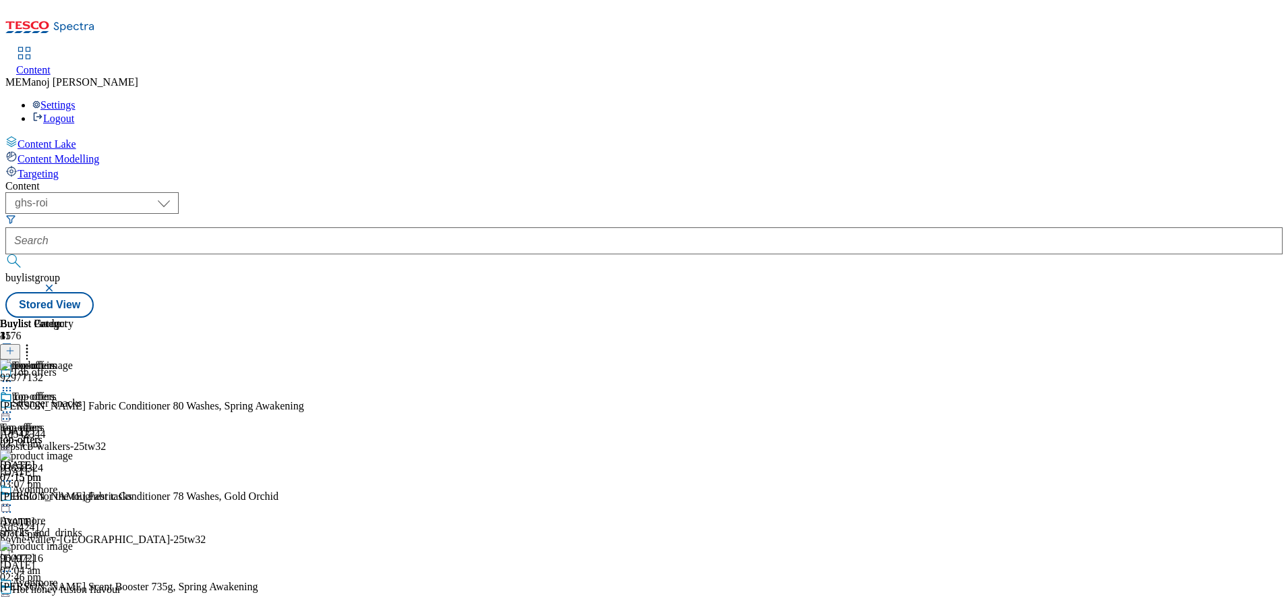
click at [853, 192] on div "( optional ) ghs-roi ghs-uk ighs-cz ighs-hu ighs-sk ghs-roi buylistgroup Stored…" at bounding box center [644, 254] width 1278 height 125
click at [13, 405] on icon at bounding box center [6, 411] width 13 height 13
click at [942, 192] on div "( optional ) ghs-roi ghs-uk ighs-cz ighs-hu ighs-sk ghs-roi buylistgroup Stored…" at bounding box center [644, 254] width 1278 height 125
